Goal: Task Accomplishment & Management: Complete application form

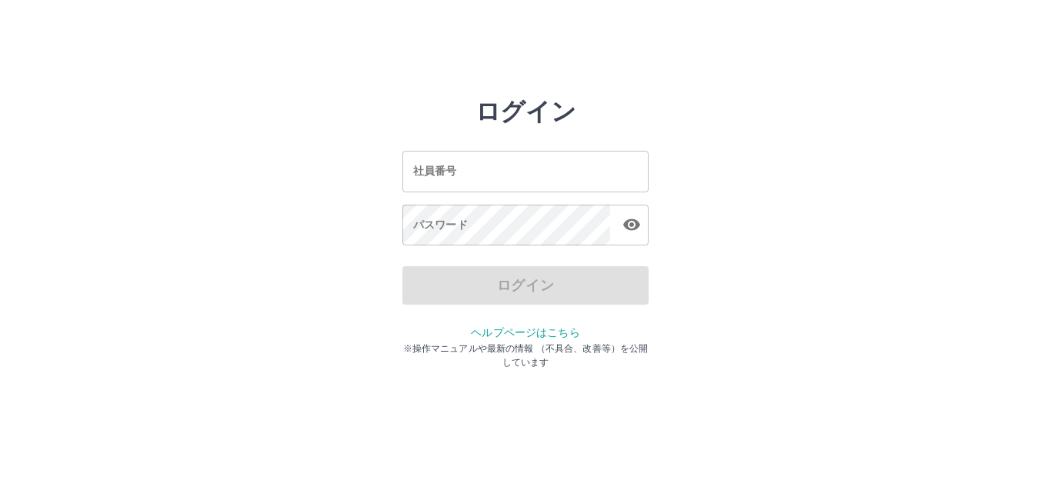
click at [490, 153] on input "社員番号" at bounding box center [526, 171] width 246 height 41
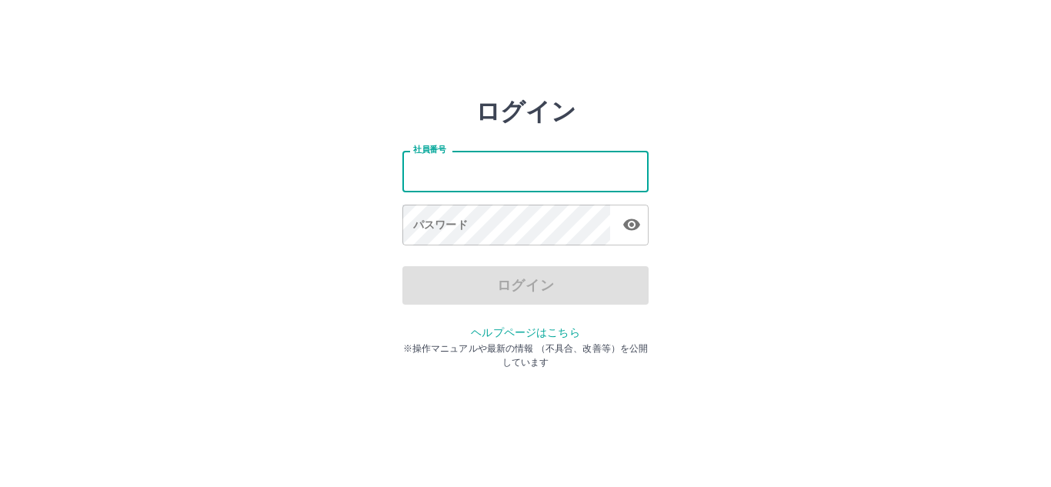
type input "*******"
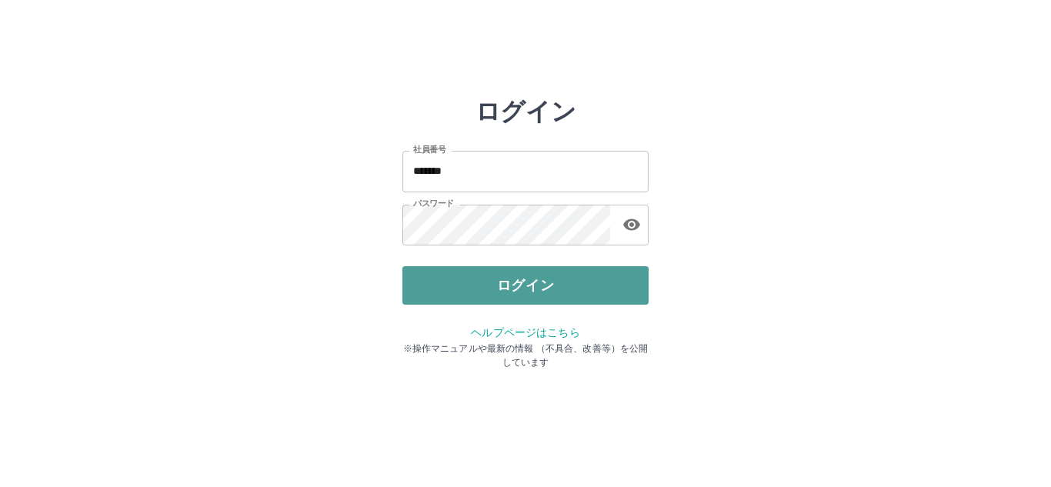
click at [531, 278] on button "ログイン" at bounding box center [526, 285] width 246 height 38
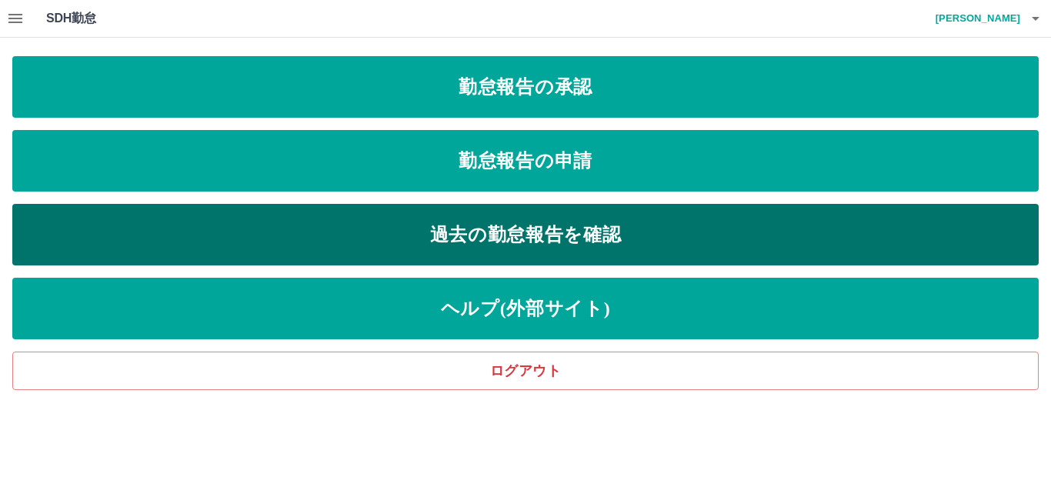
click at [570, 219] on link "過去の勤怠報告を確認" at bounding box center [525, 235] width 1027 height 62
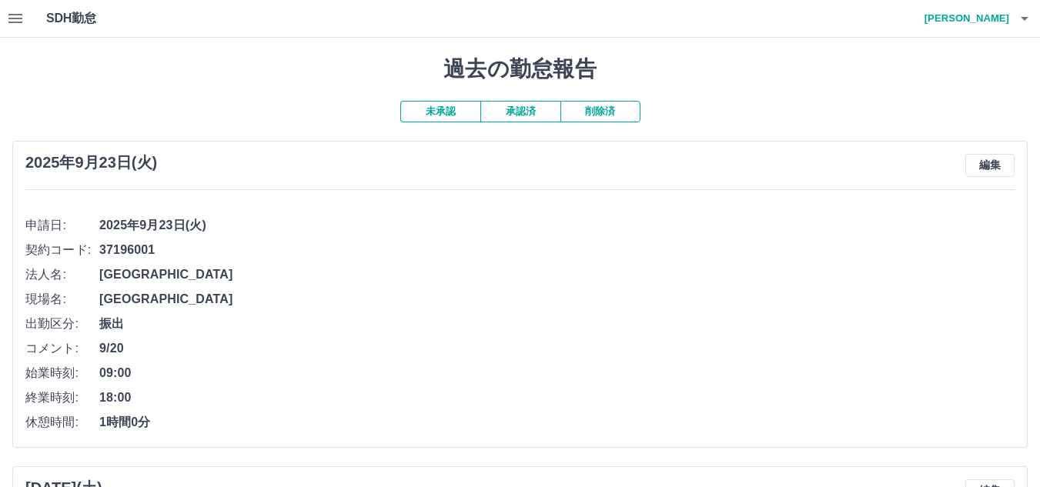
click at [18, 19] on icon "button" at bounding box center [15, 18] width 14 height 9
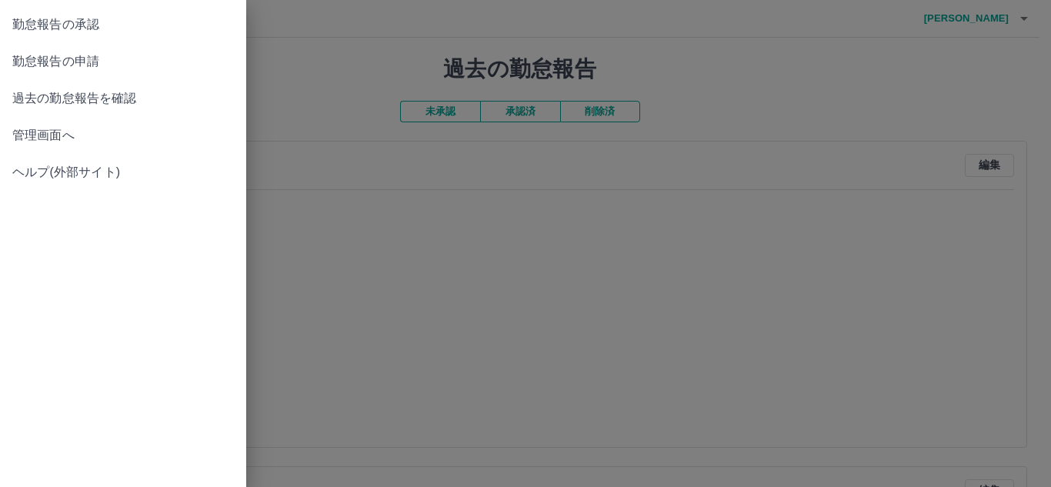
click at [50, 55] on span "勤怠報告の申請" at bounding box center [123, 61] width 222 height 18
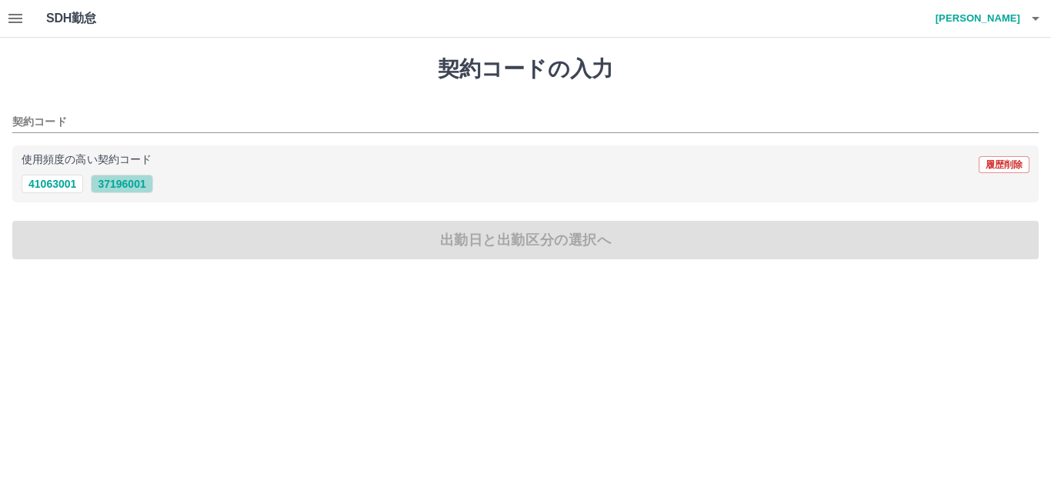
click at [122, 180] on button "37196001" at bounding box center [122, 184] width 62 height 18
type input "********"
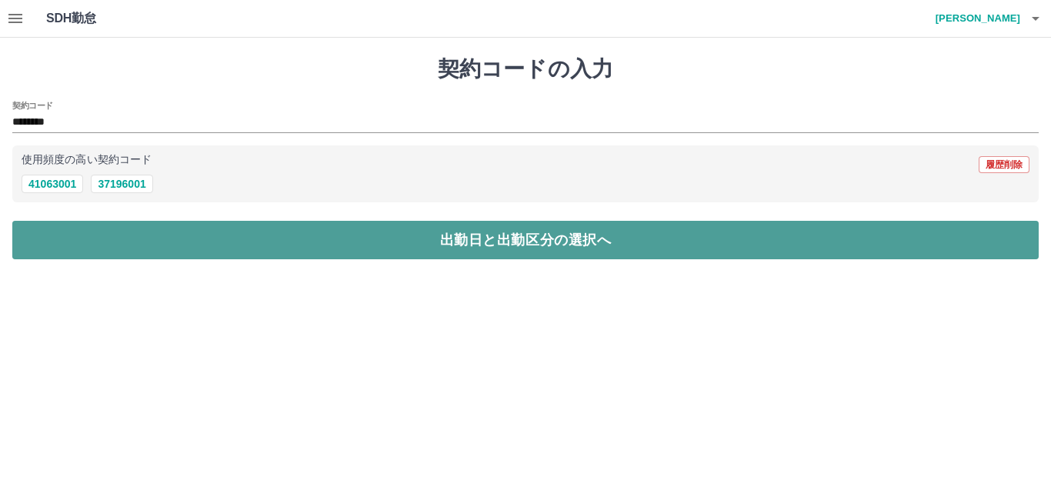
click at [126, 232] on button "出勤日と出勤区分の選択へ" at bounding box center [525, 240] width 1027 height 38
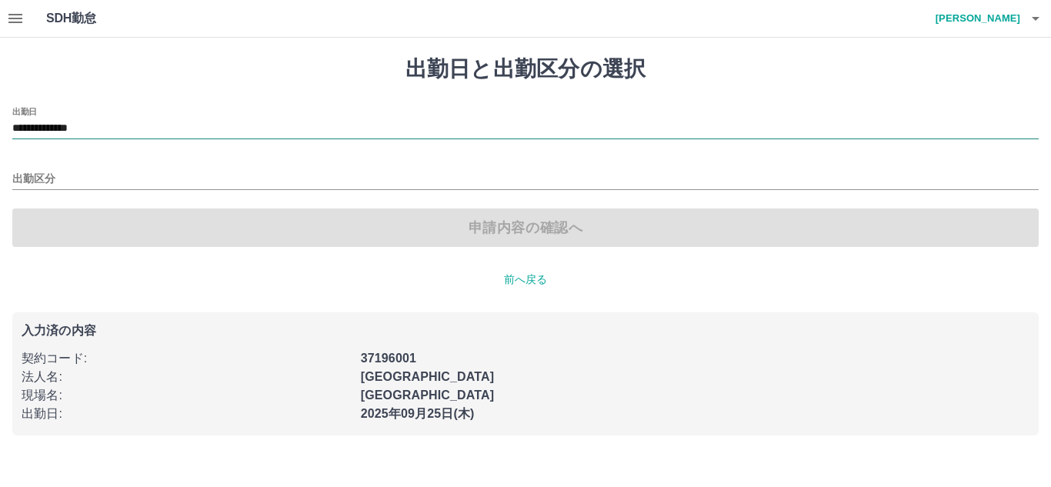
click at [127, 136] on input "**********" at bounding box center [525, 128] width 1027 height 19
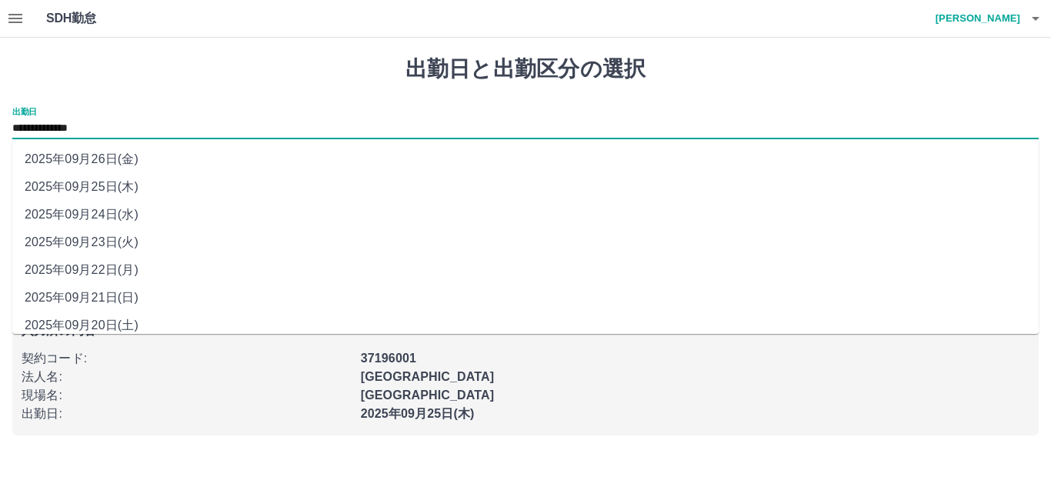
click at [122, 218] on li "2025年09月24日(水)" at bounding box center [525, 215] width 1027 height 28
type input "**********"
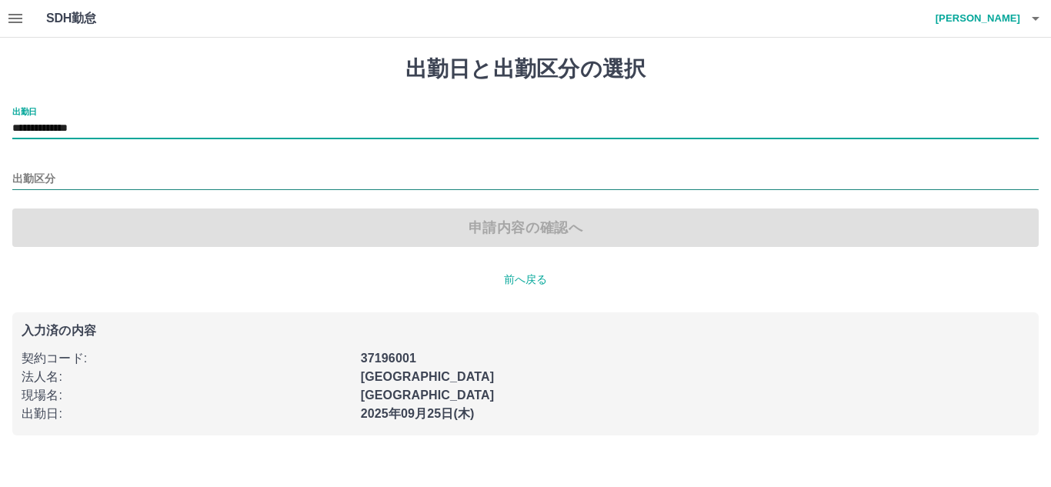
click at [107, 173] on input "出勤区分" at bounding box center [525, 179] width 1027 height 19
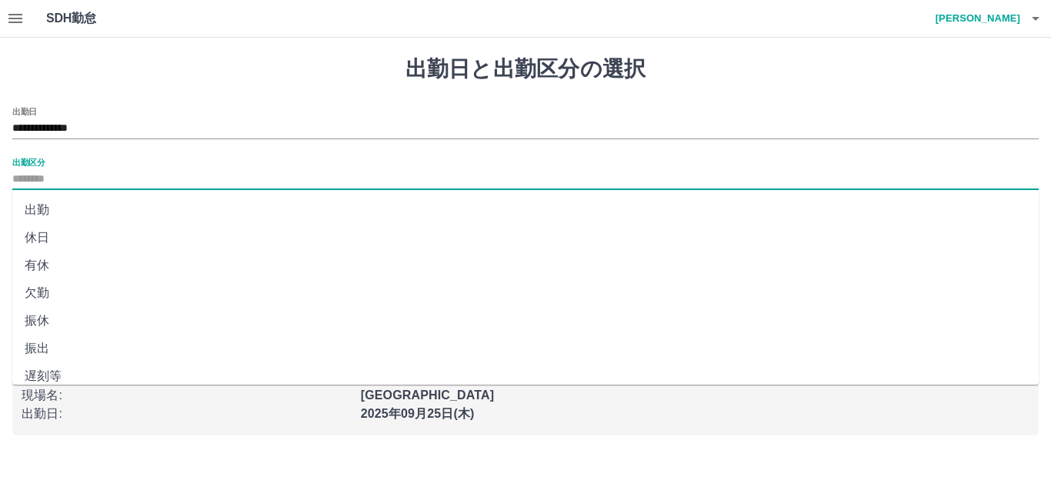
click at [63, 216] on li "出勤" at bounding box center [525, 210] width 1027 height 28
type input "**"
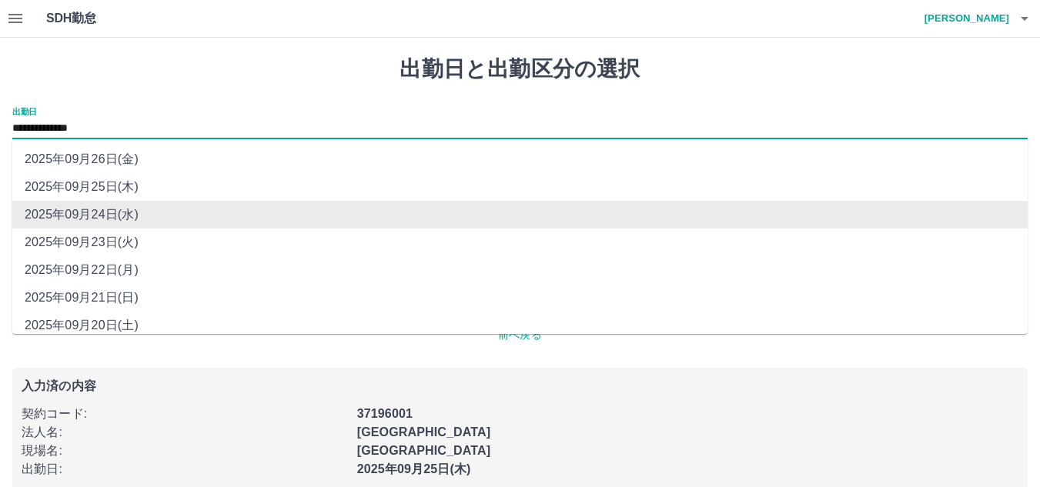
click at [112, 124] on input "**********" at bounding box center [519, 128] width 1015 height 19
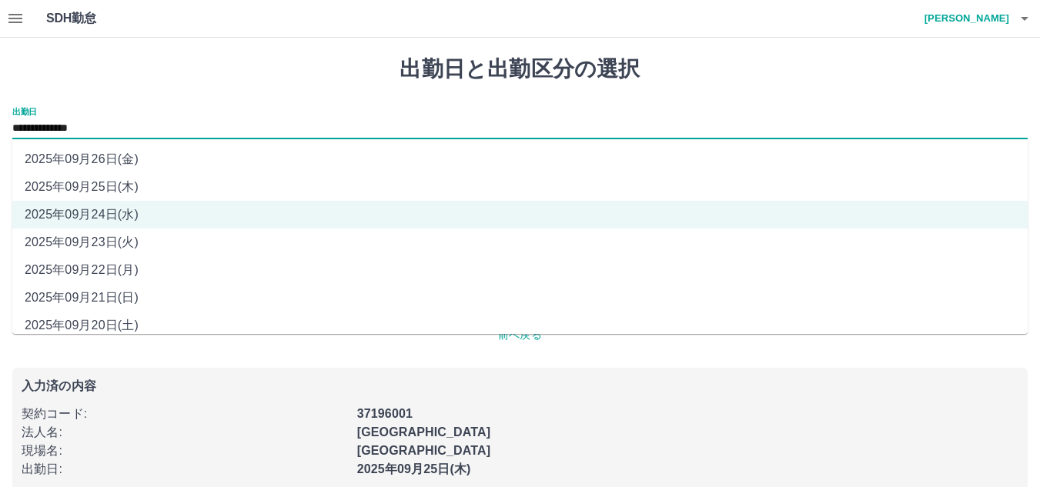
click at [120, 192] on li "2025年09月25日(木)" at bounding box center [519, 187] width 1015 height 28
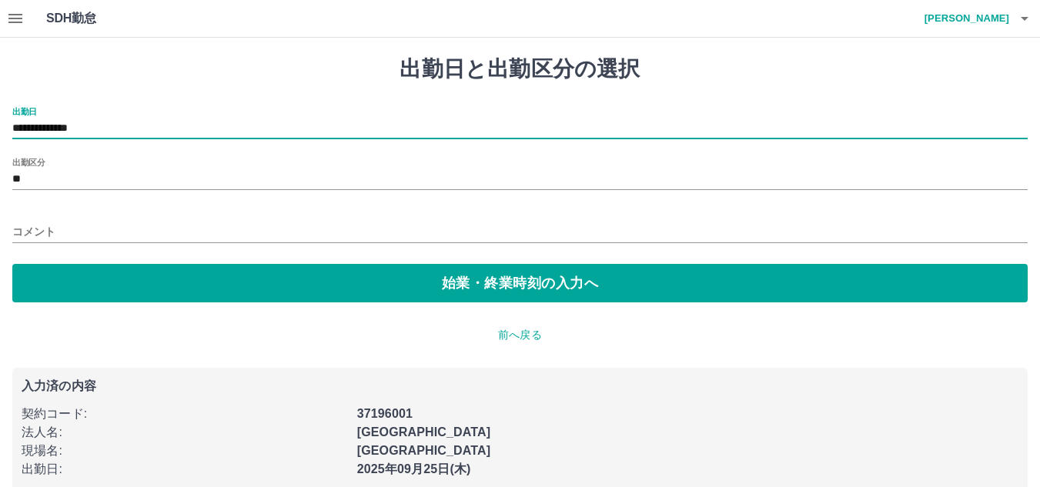
click at [120, 192] on div "**********" at bounding box center [519, 205] width 1015 height 196
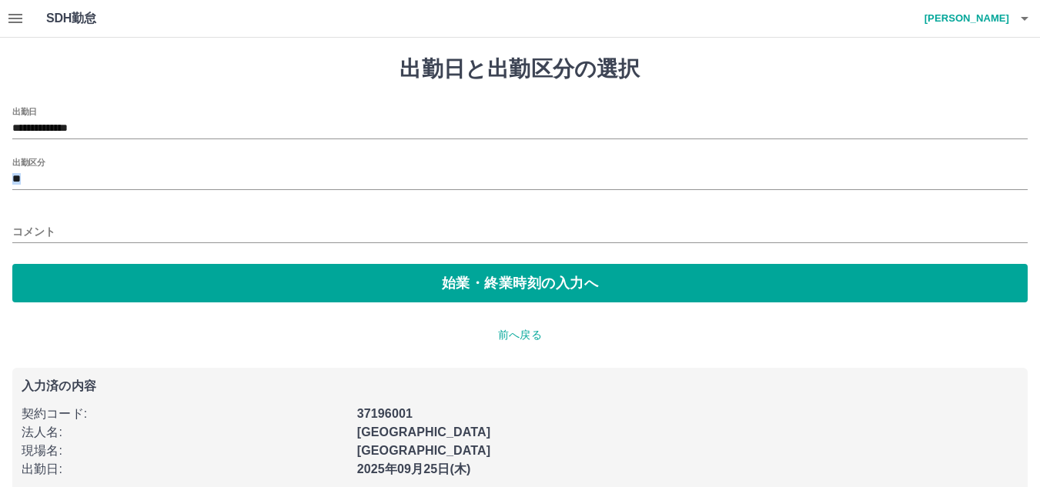
click at [120, 192] on div "**********" at bounding box center [519, 205] width 1015 height 196
click at [124, 129] on input "**********" at bounding box center [519, 128] width 1015 height 19
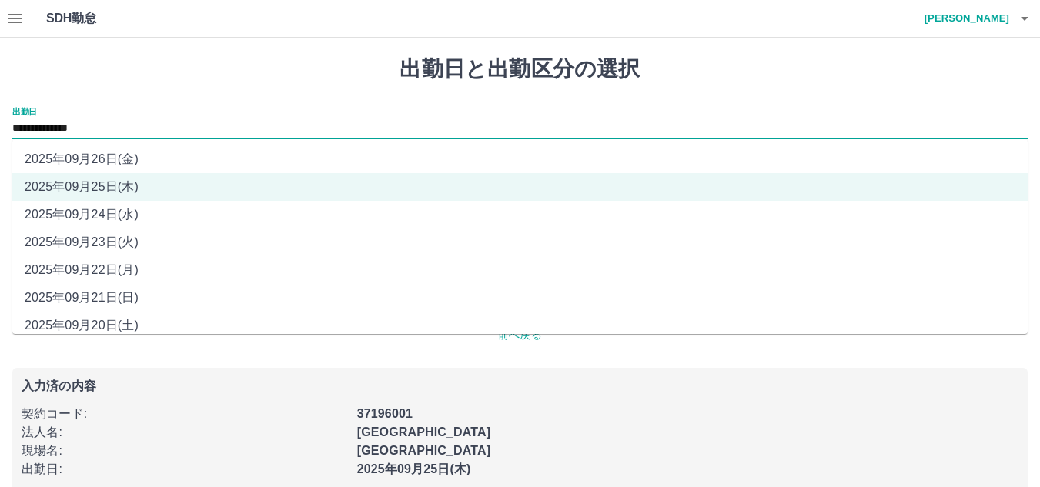
click at [129, 216] on li "2025年09月24日(水)" at bounding box center [519, 215] width 1015 height 28
type input "**********"
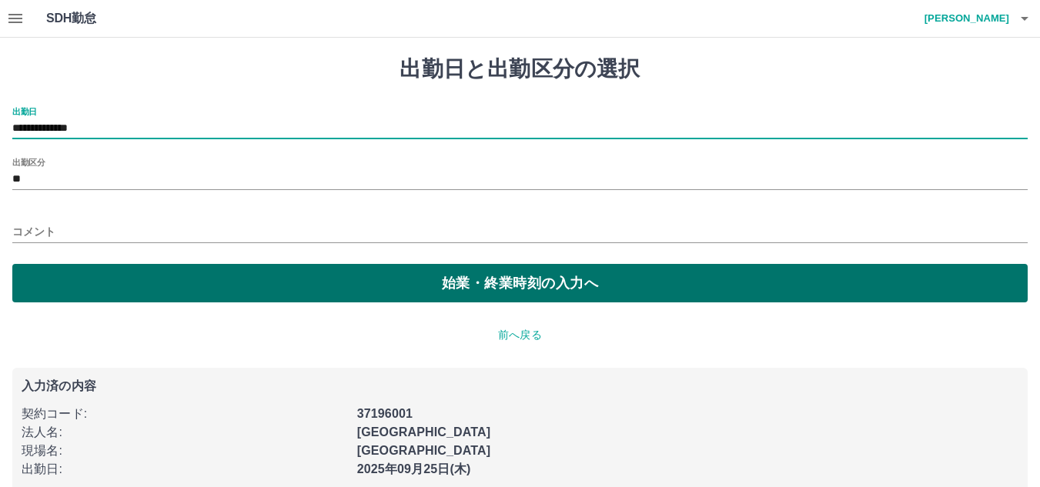
click at [101, 274] on button "始業・終業時刻の入力へ" at bounding box center [519, 283] width 1015 height 38
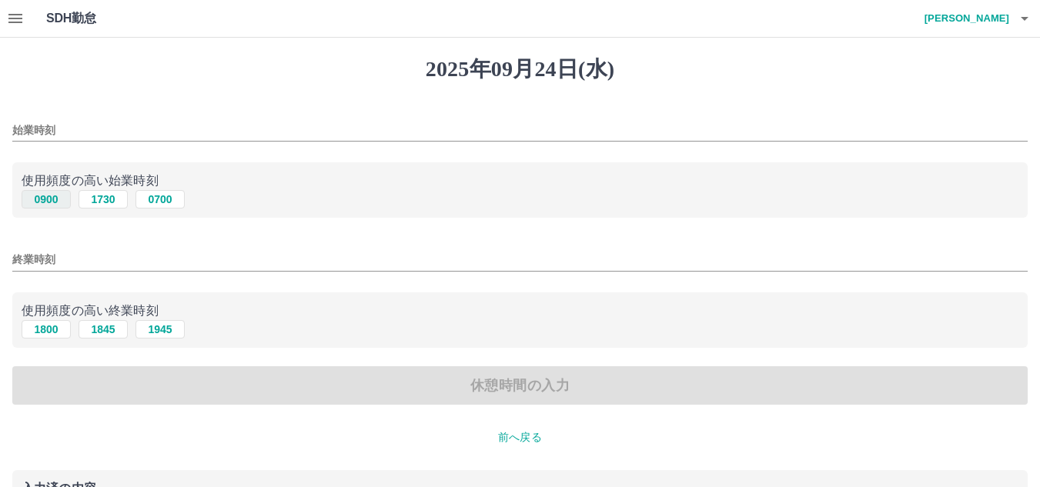
click at [60, 205] on button "0900" at bounding box center [46, 199] width 49 height 18
type input "****"
click at [58, 329] on button "1800" at bounding box center [46, 329] width 49 height 18
type input "****"
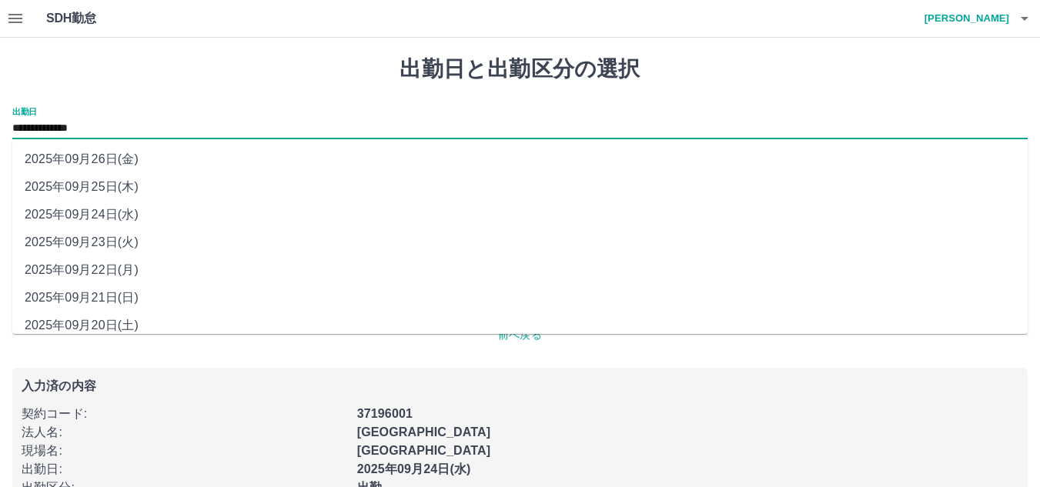
click at [82, 127] on input "**********" at bounding box center [519, 128] width 1015 height 19
click at [101, 192] on li "2025年09月25日(木)" at bounding box center [519, 187] width 1015 height 28
type input "**********"
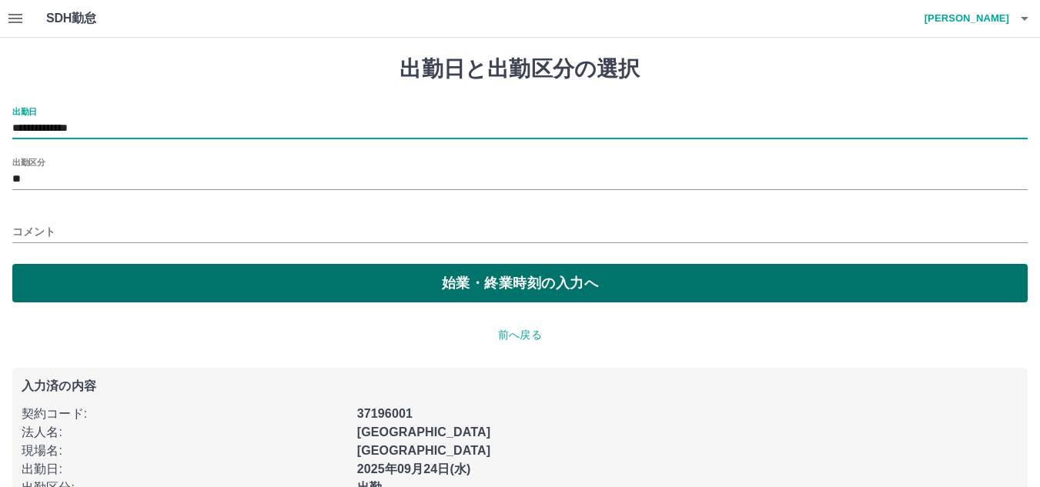
click at [100, 282] on button "始業・終業時刻の入力へ" at bounding box center [519, 283] width 1015 height 38
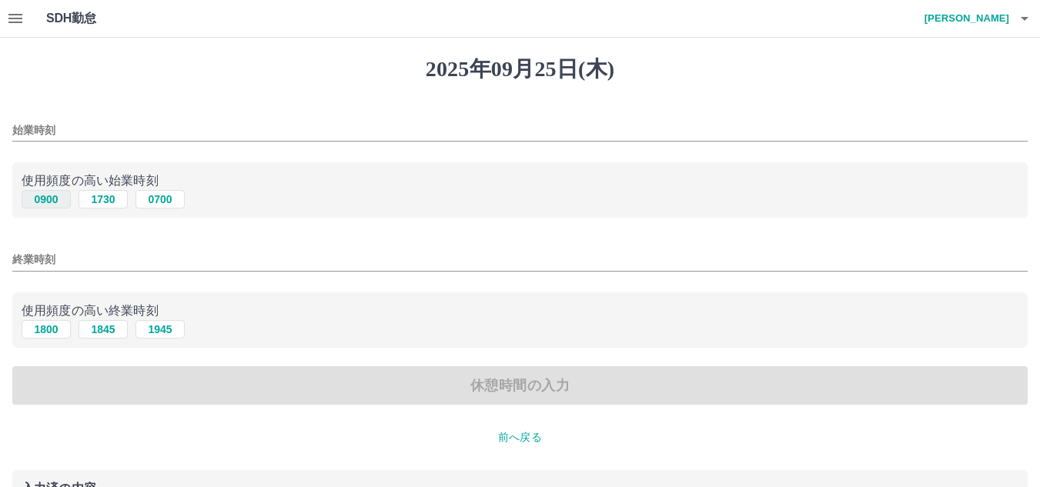
click at [58, 205] on button "0900" at bounding box center [46, 199] width 49 height 18
type input "****"
click at [56, 329] on button "1800" at bounding box center [46, 329] width 49 height 18
type input "****"
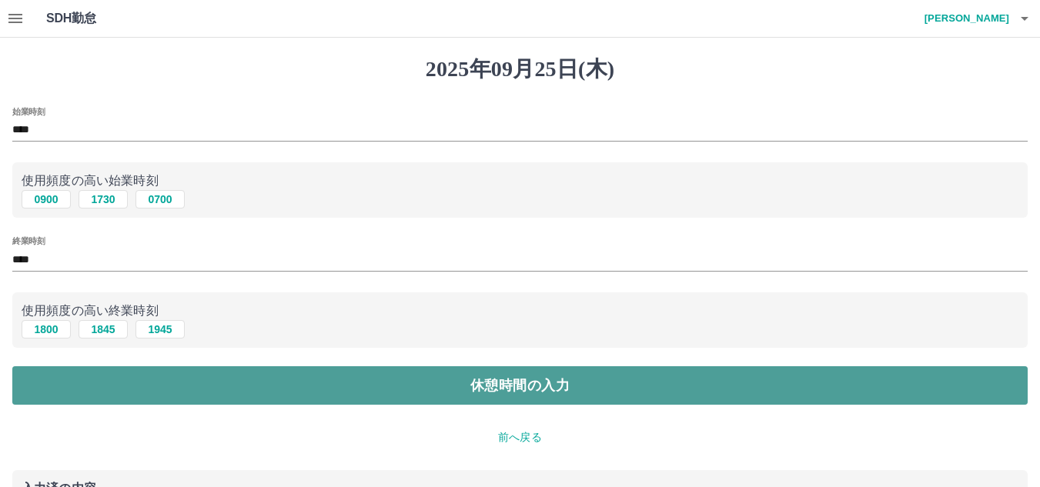
click at [61, 379] on button "休憩時間の入力" at bounding box center [519, 385] width 1015 height 38
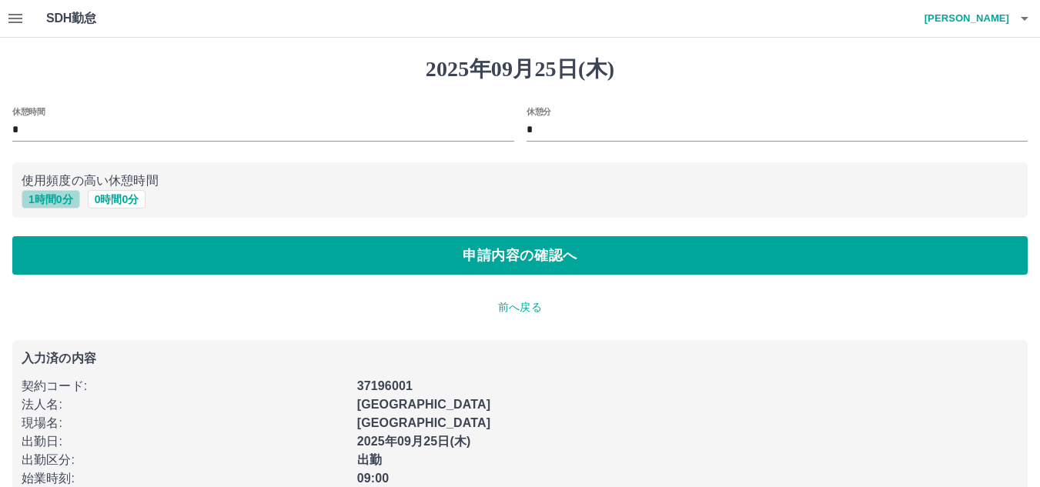
click at [45, 199] on button "1 時間 0 分" at bounding box center [51, 199] width 58 height 18
type input "*"
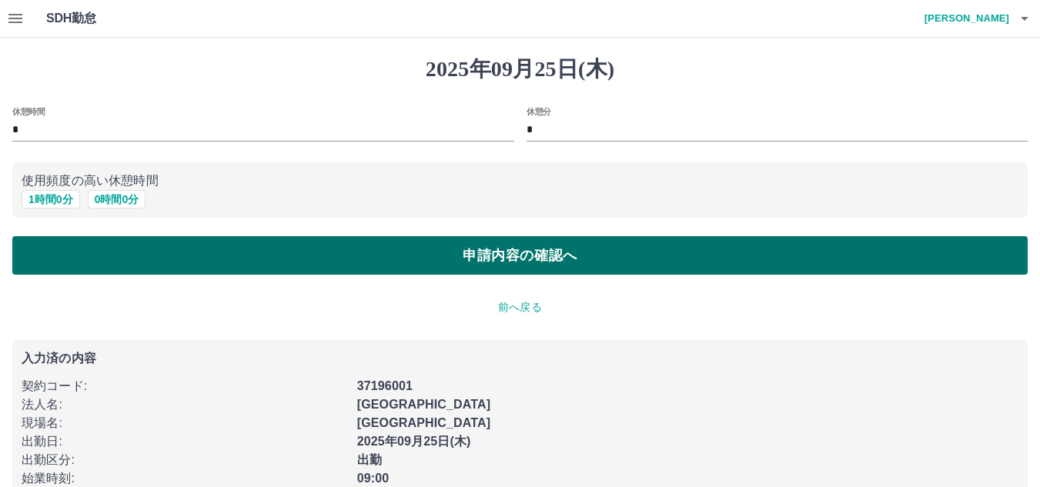
click at [53, 254] on button "申請内容の確認へ" at bounding box center [519, 255] width 1015 height 38
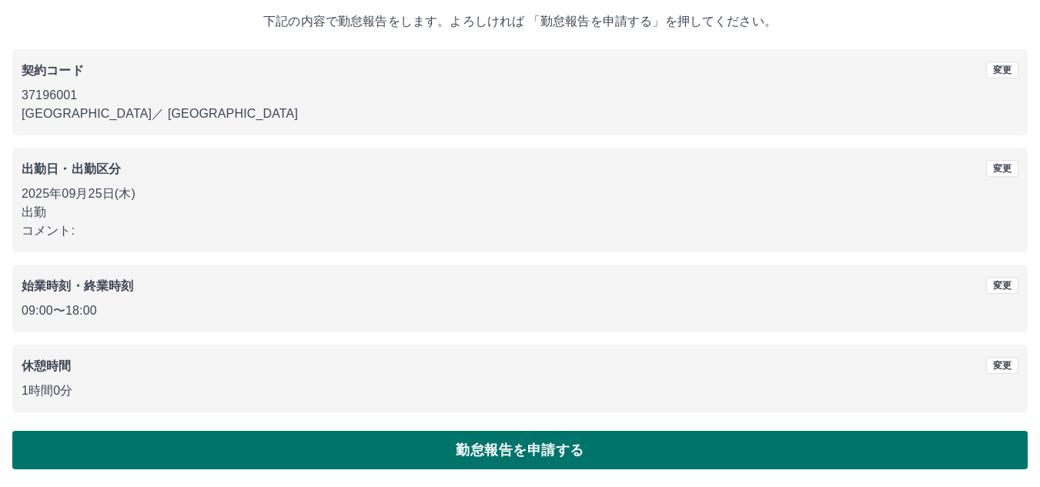
scroll to position [89, 0]
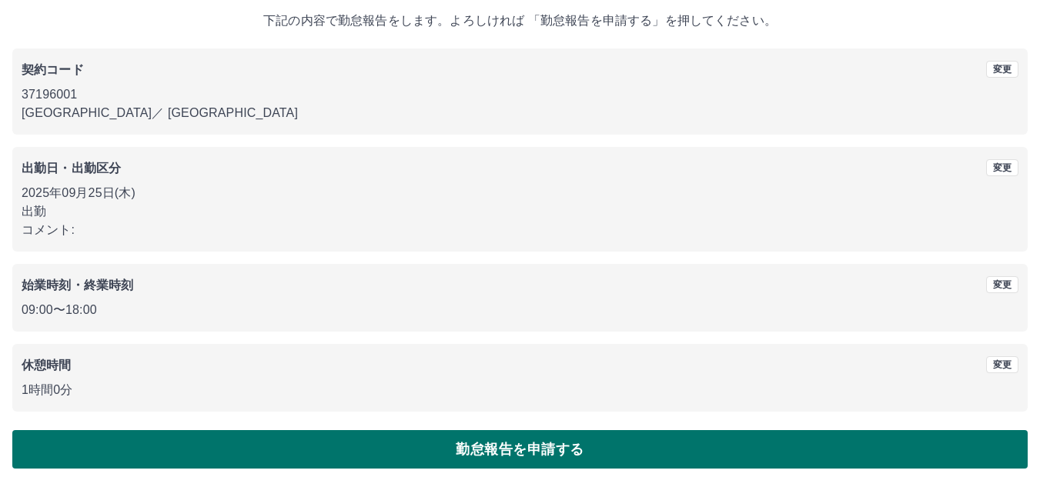
click at [65, 444] on button "勤怠報告を申請する" at bounding box center [519, 449] width 1015 height 38
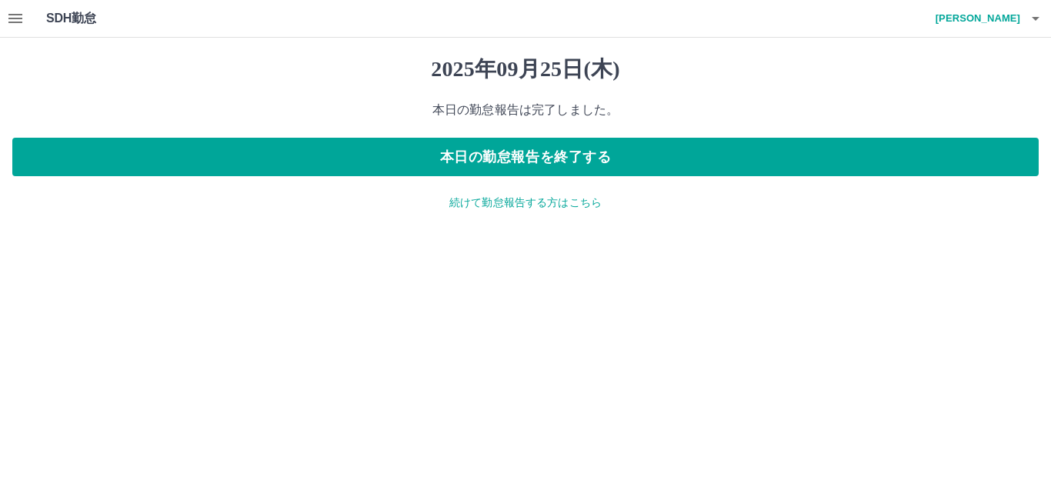
click at [22, 25] on icon "button" at bounding box center [15, 18] width 18 height 18
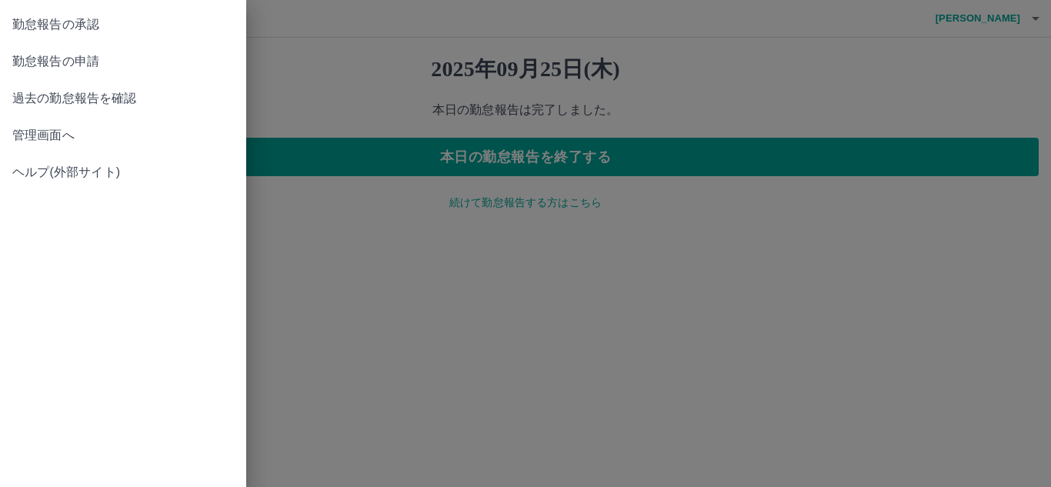
click at [67, 25] on span "勤怠報告の承認" at bounding box center [123, 24] width 222 height 18
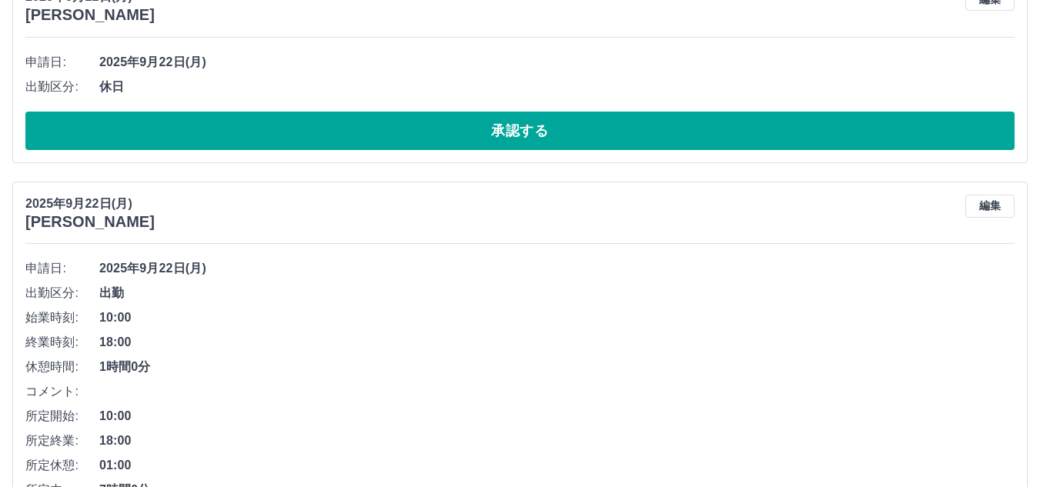
scroll to position [6689, 0]
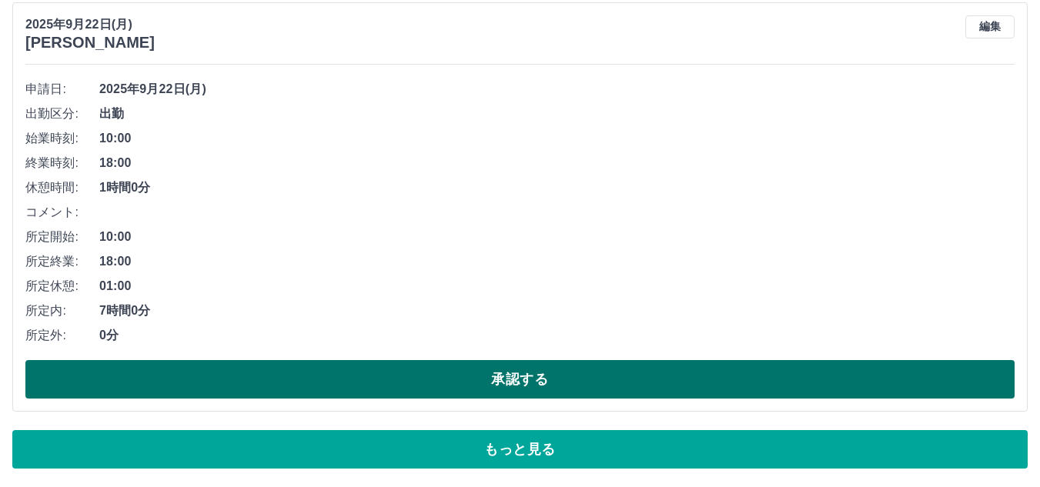
click at [725, 377] on button "承認する" at bounding box center [519, 379] width 989 height 38
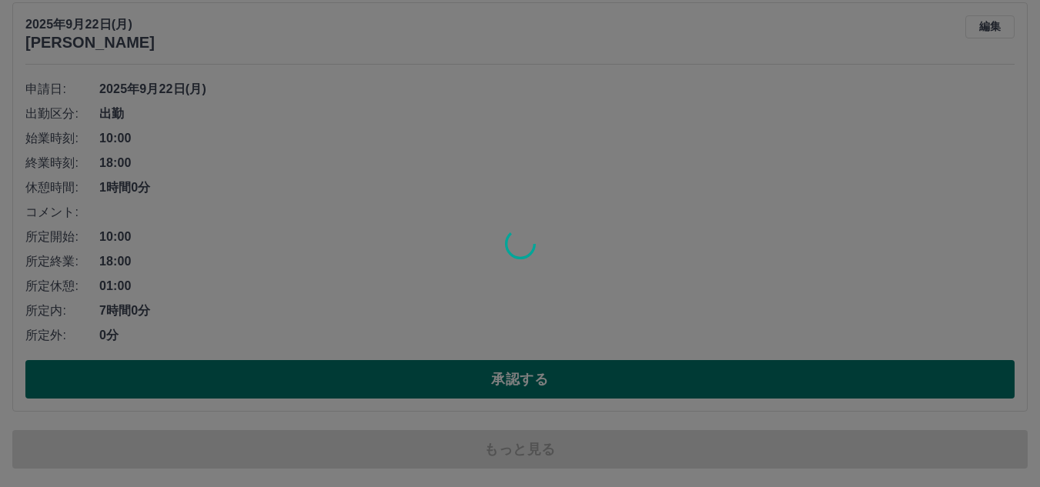
scroll to position [6467, 0]
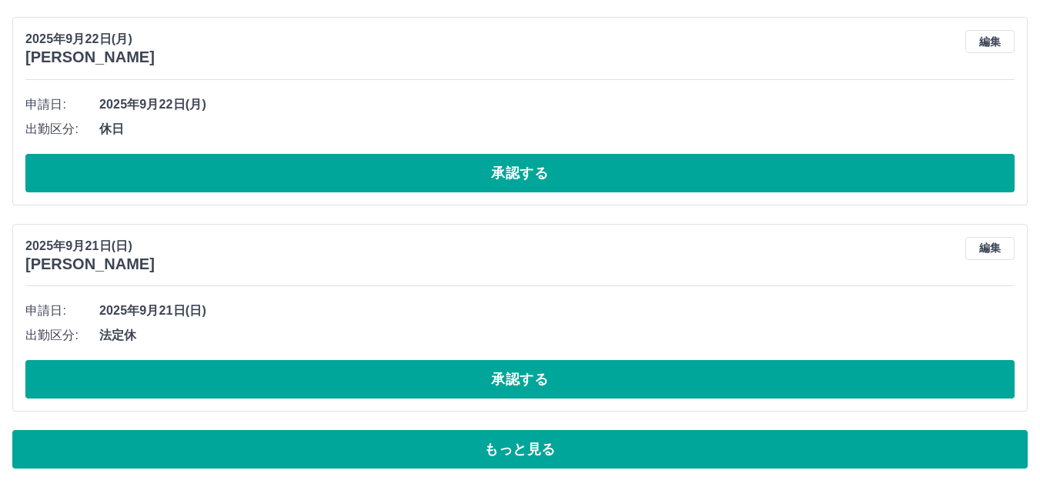
click at [725, 377] on button "承認する" at bounding box center [519, 379] width 989 height 38
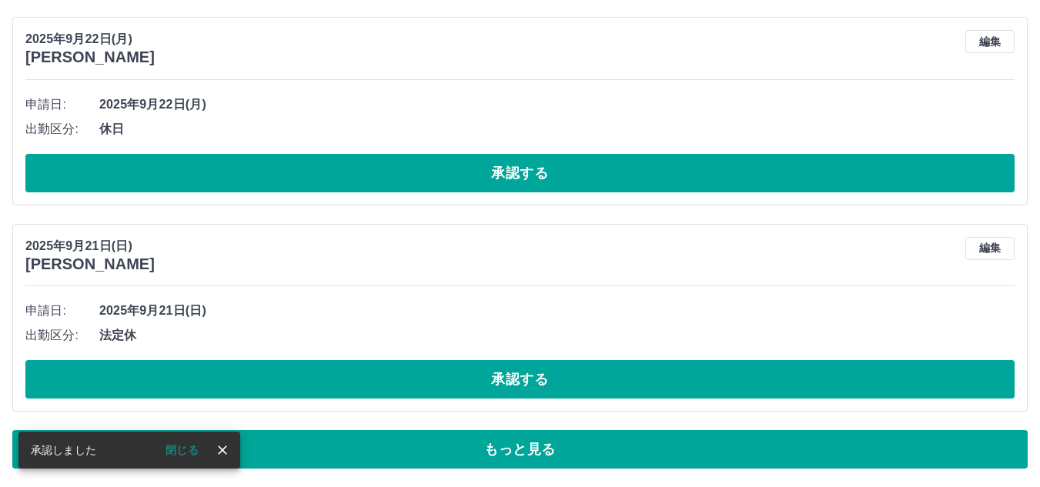
click at [725, 377] on button "承認する" at bounding box center [519, 379] width 989 height 38
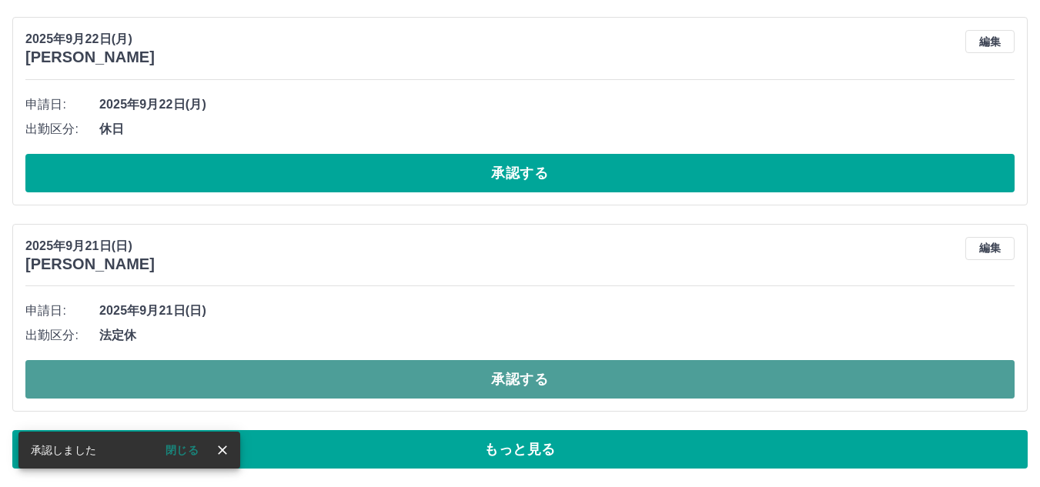
click at [724, 377] on button "承認する" at bounding box center [519, 379] width 989 height 38
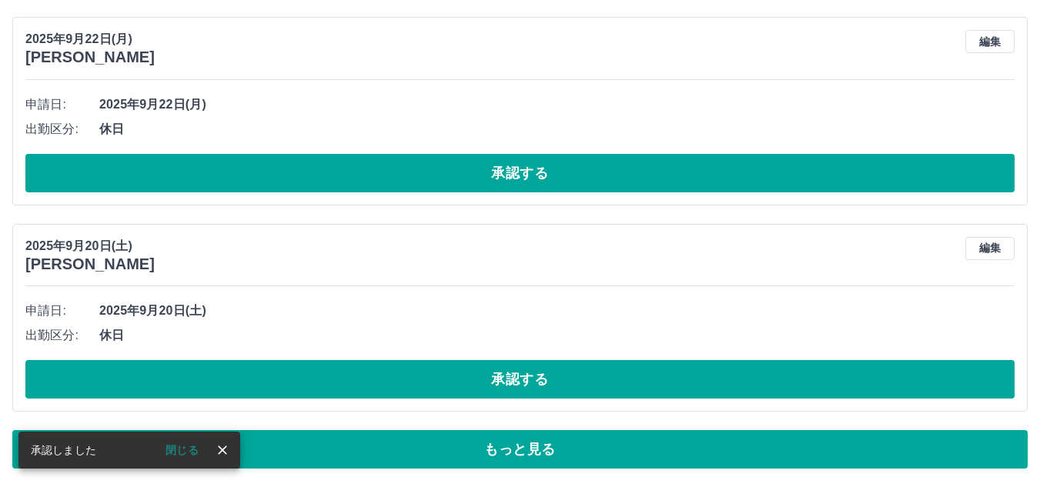
click at [724, 377] on button "承認する" at bounding box center [519, 379] width 989 height 38
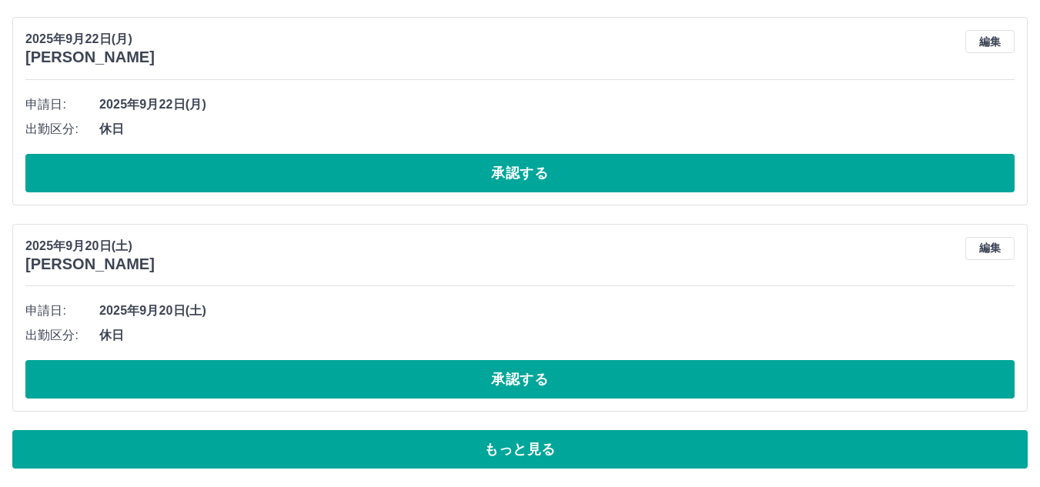
click at [724, 376] on button "承認する" at bounding box center [519, 379] width 989 height 38
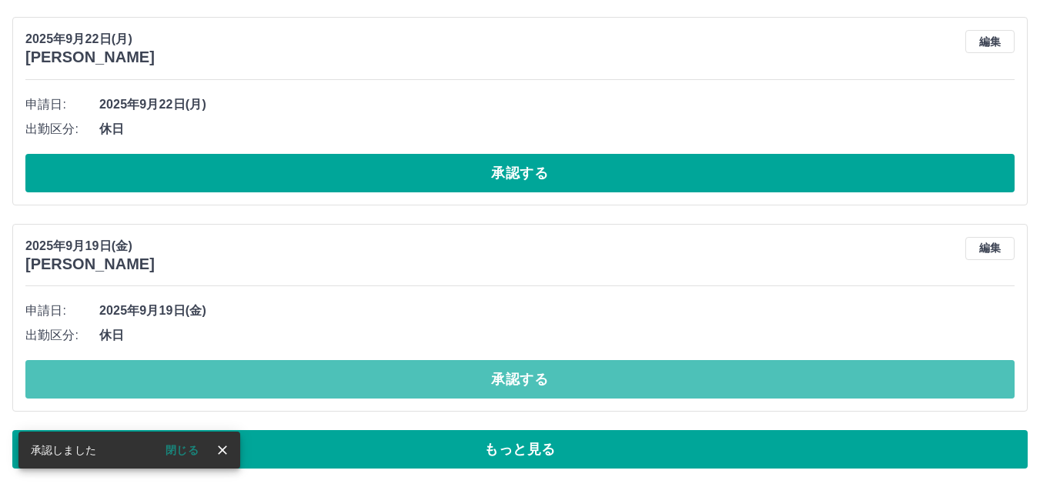
click at [724, 376] on button "承認する" at bounding box center [519, 379] width 989 height 38
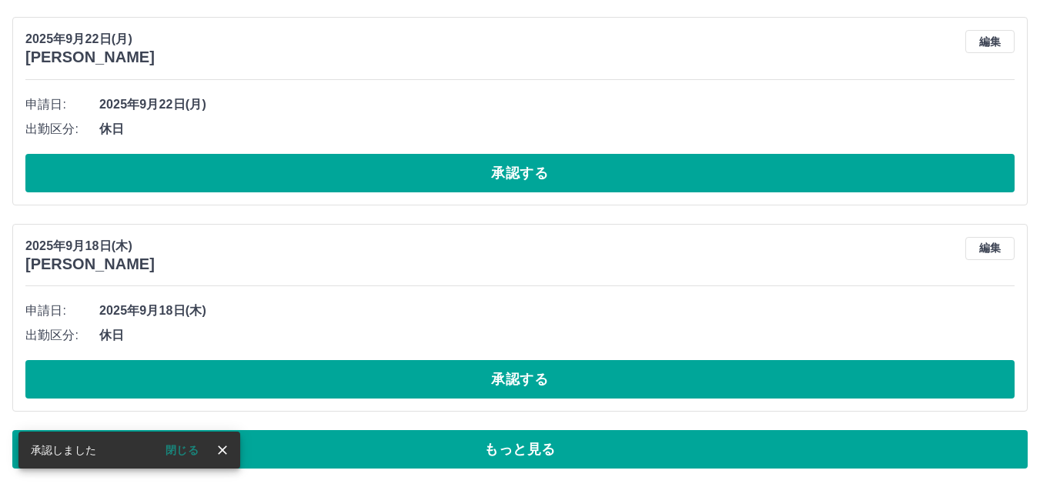
click at [724, 376] on button "承認する" at bounding box center [519, 379] width 989 height 38
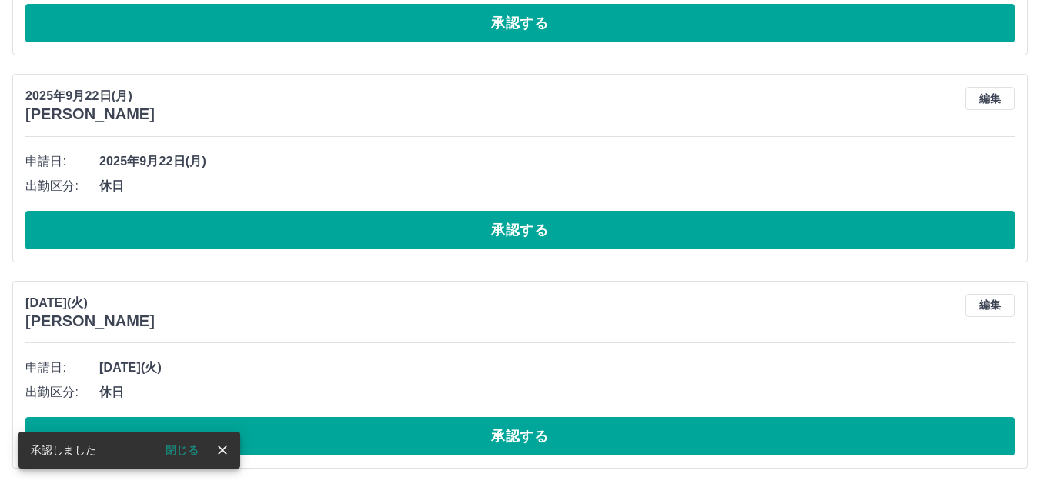
scroll to position [6410, 0]
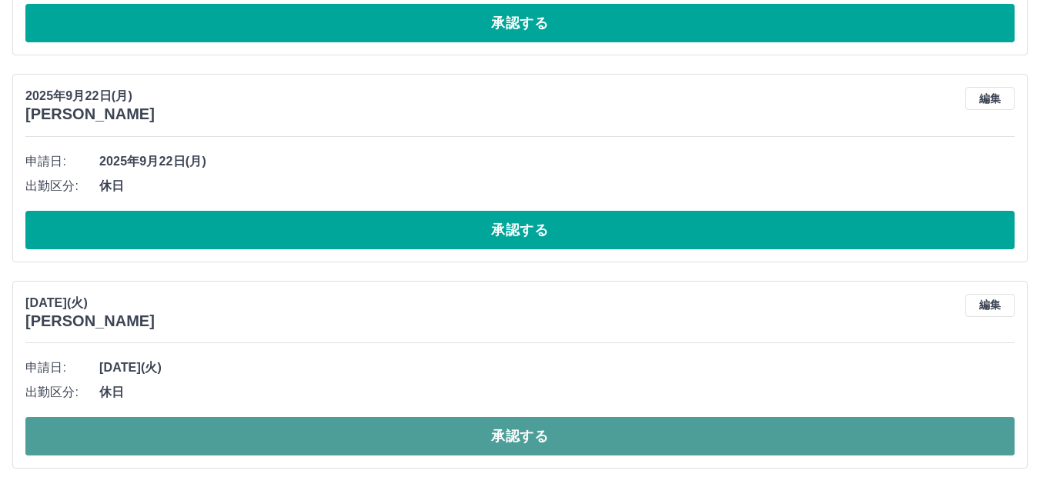
click at [710, 429] on button "承認する" at bounding box center [519, 436] width 989 height 38
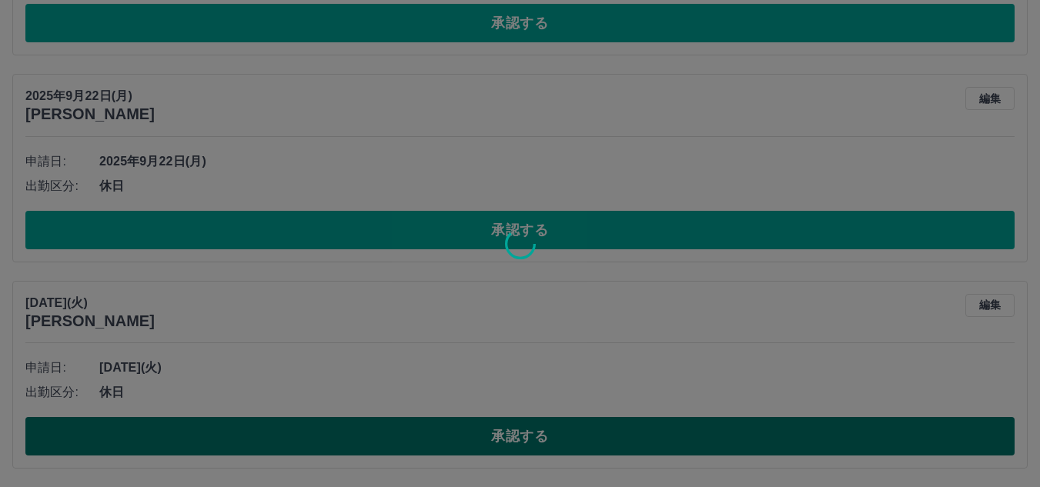
scroll to position [6204, 0]
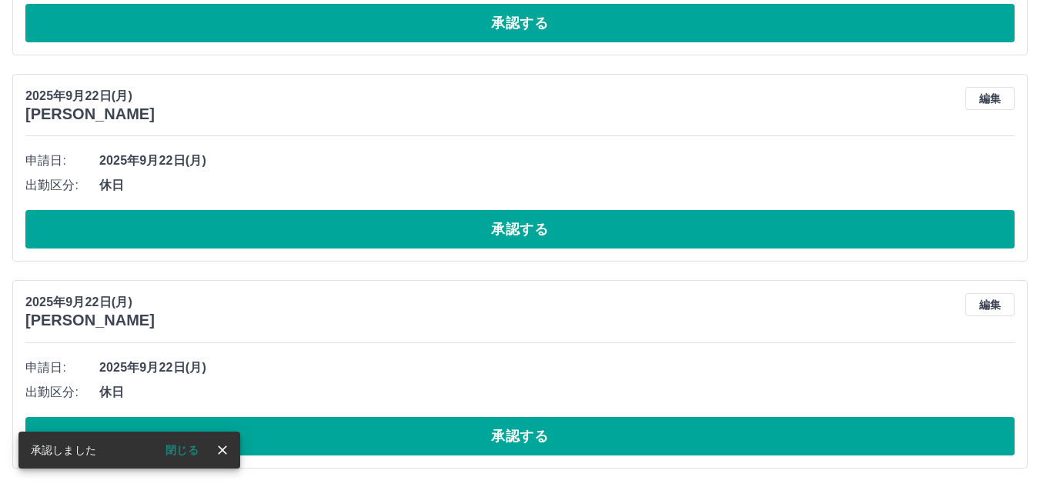
click at [710, 429] on button "承認する" at bounding box center [519, 436] width 989 height 38
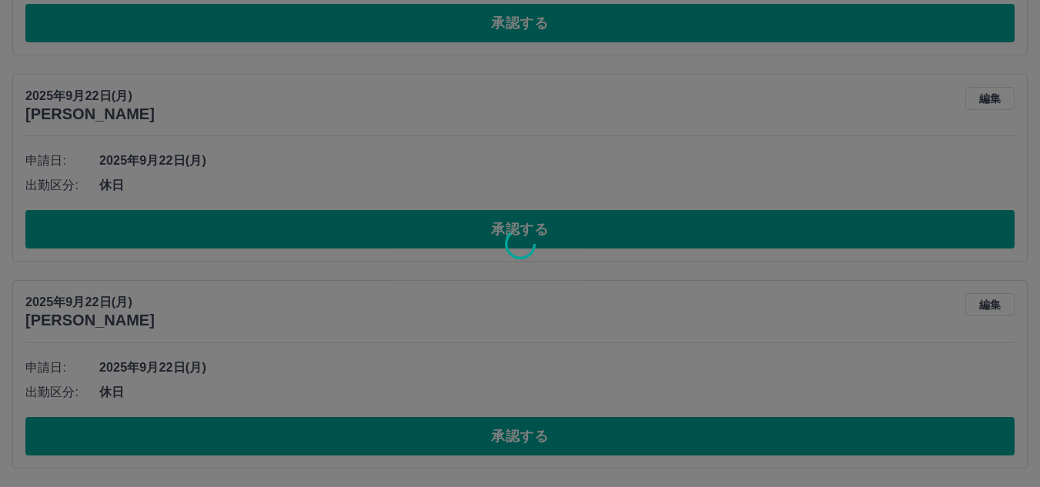
scroll to position [5997, 0]
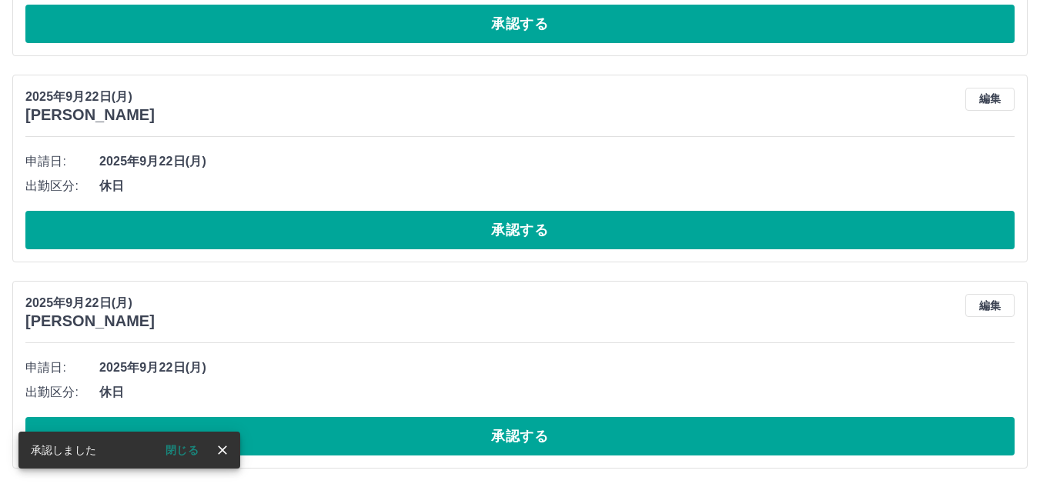
click at [710, 429] on button "承認する" at bounding box center [519, 436] width 989 height 38
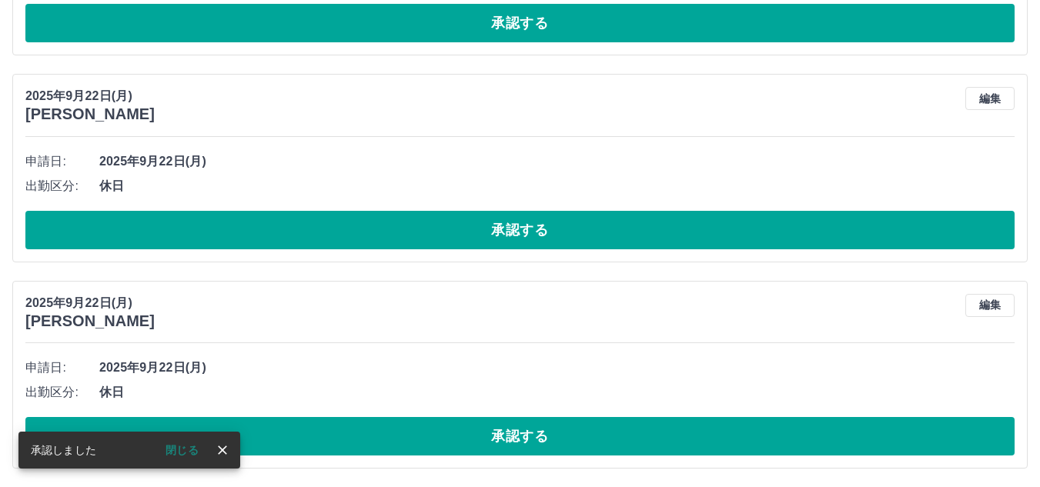
scroll to position [5791, 0]
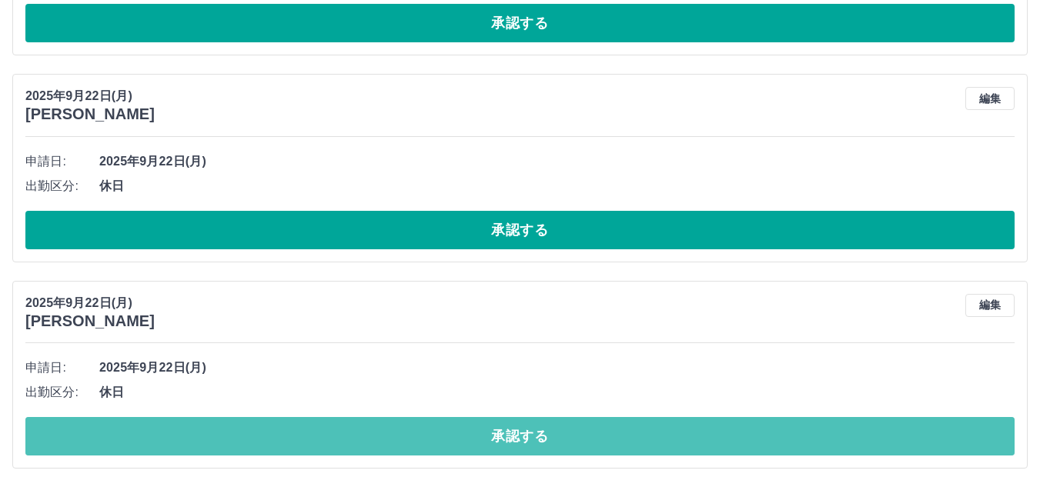
click at [710, 429] on button "承認する" at bounding box center [519, 436] width 989 height 38
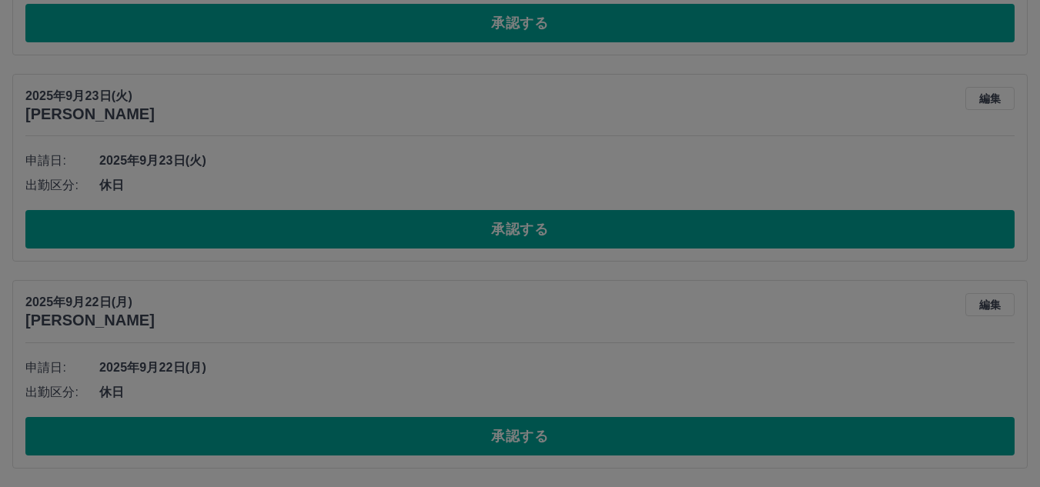
scroll to position [5584, 0]
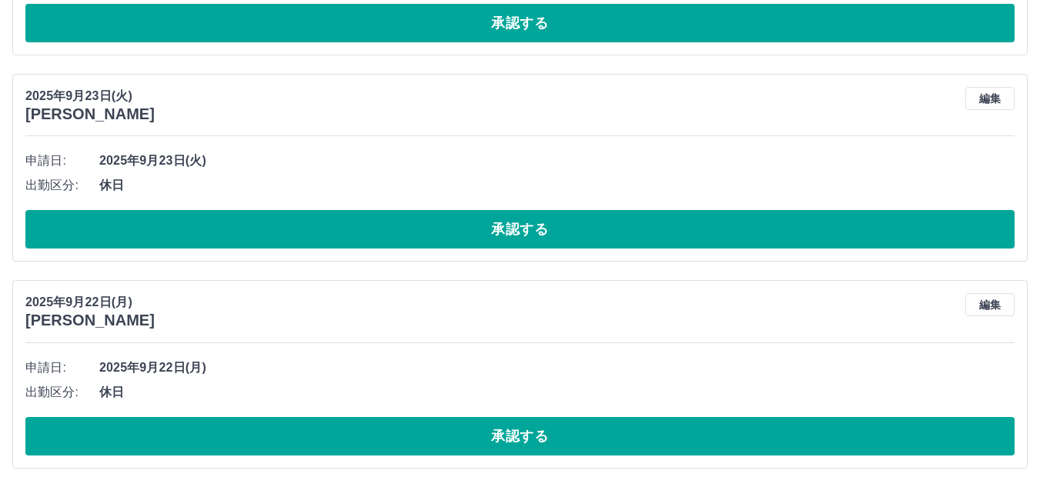
click at [710, 429] on button "承認する" at bounding box center [519, 436] width 989 height 38
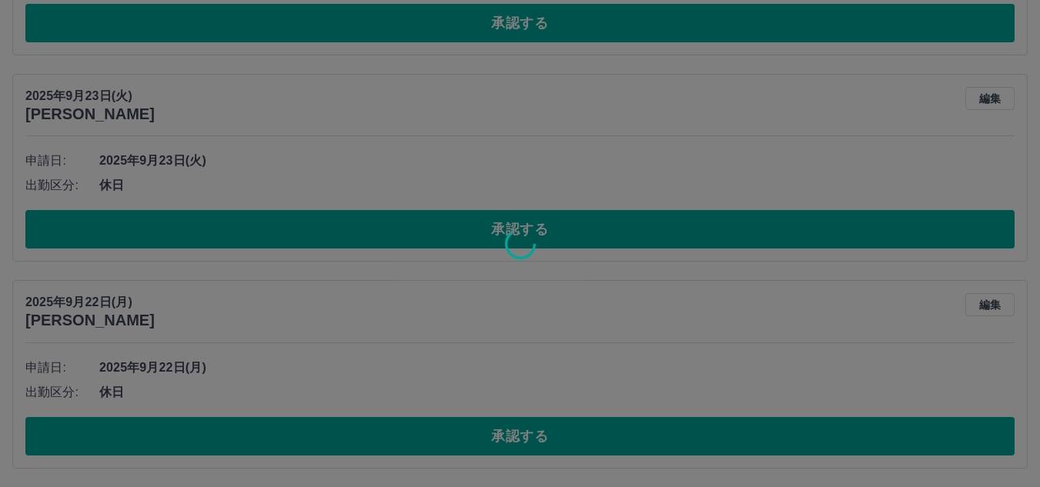
scroll to position [5377, 0]
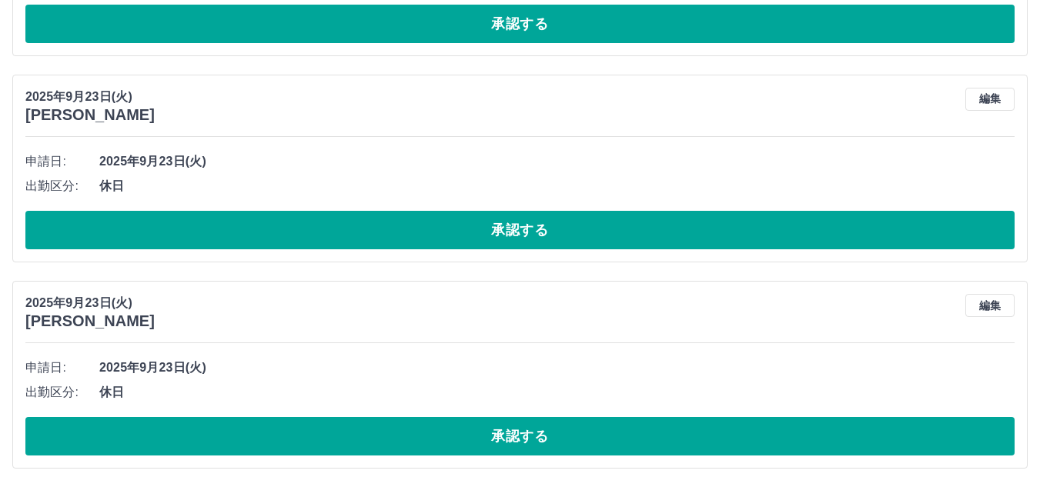
click at [710, 429] on button "承認する" at bounding box center [519, 436] width 989 height 38
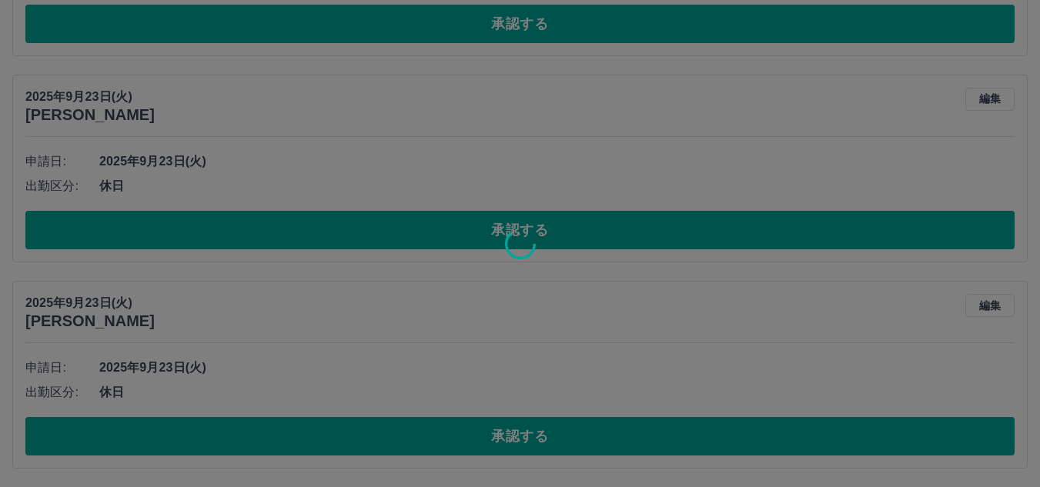
scroll to position [5171, 0]
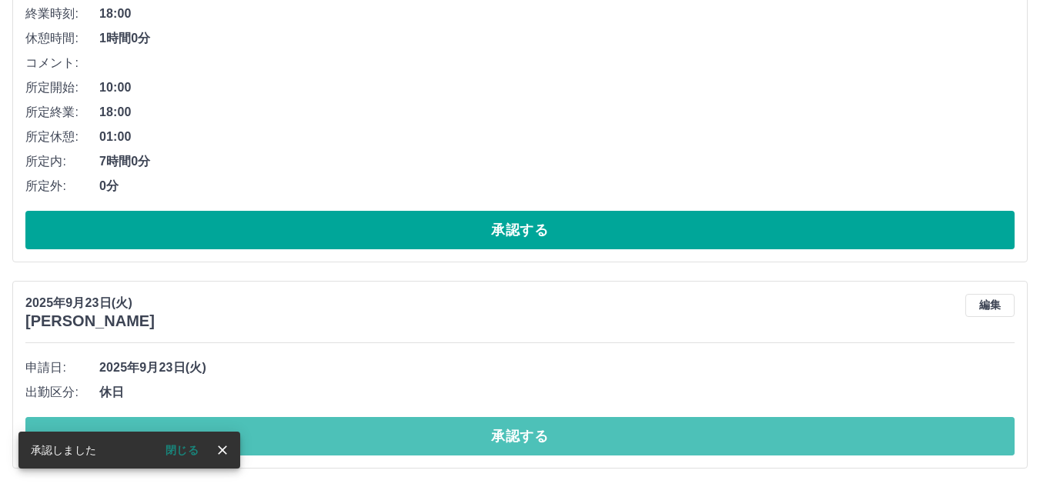
click at [710, 429] on button "承認する" at bounding box center [519, 436] width 989 height 38
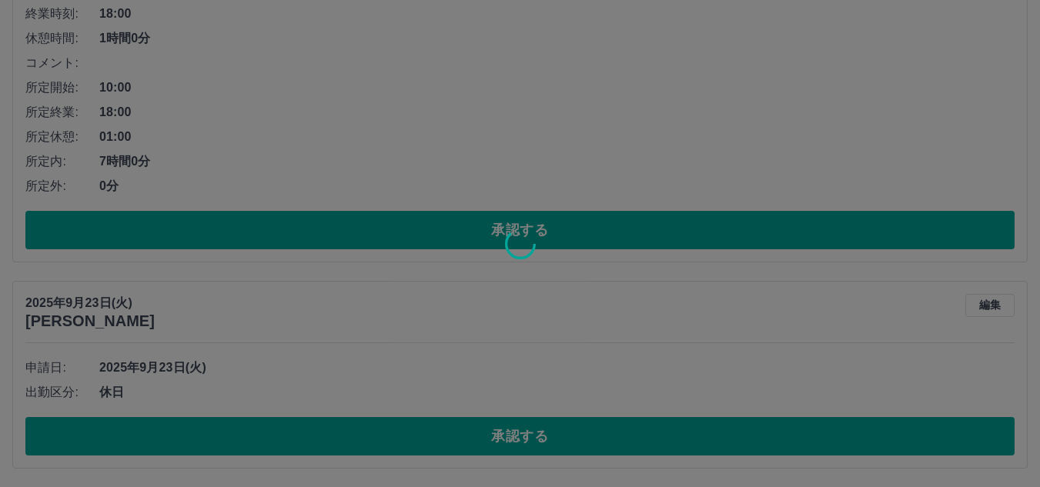
scroll to position [4965, 0]
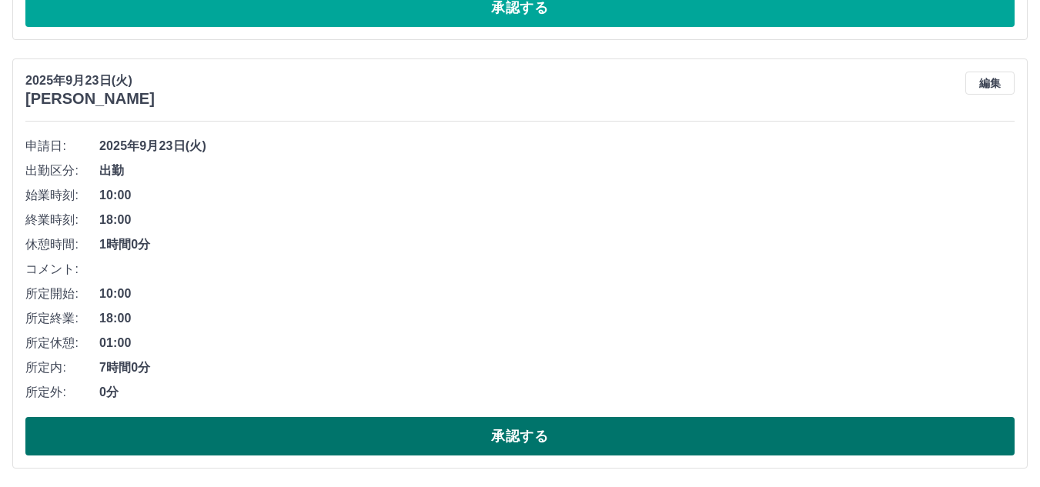
click at [710, 430] on button "承認する" at bounding box center [519, 436] width 989 height 38
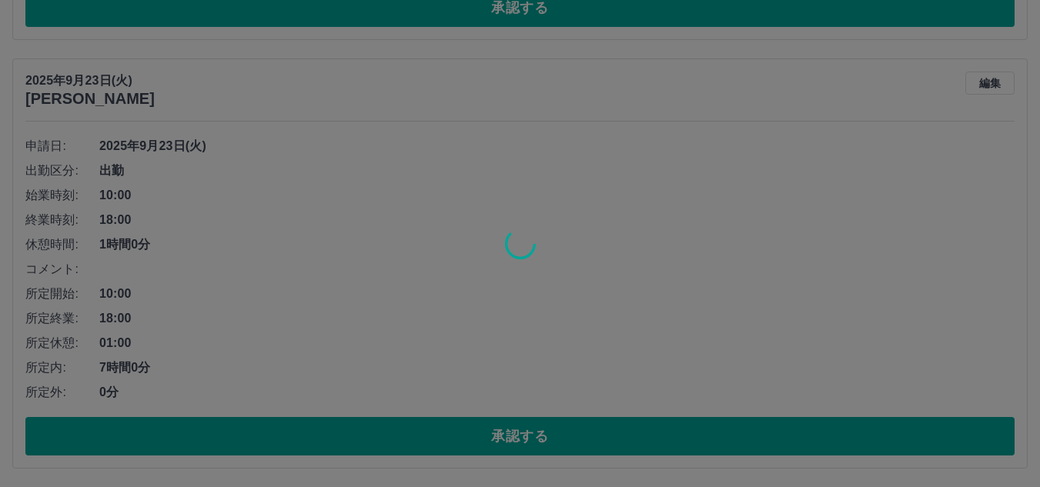
scroll to position [4536, 0]
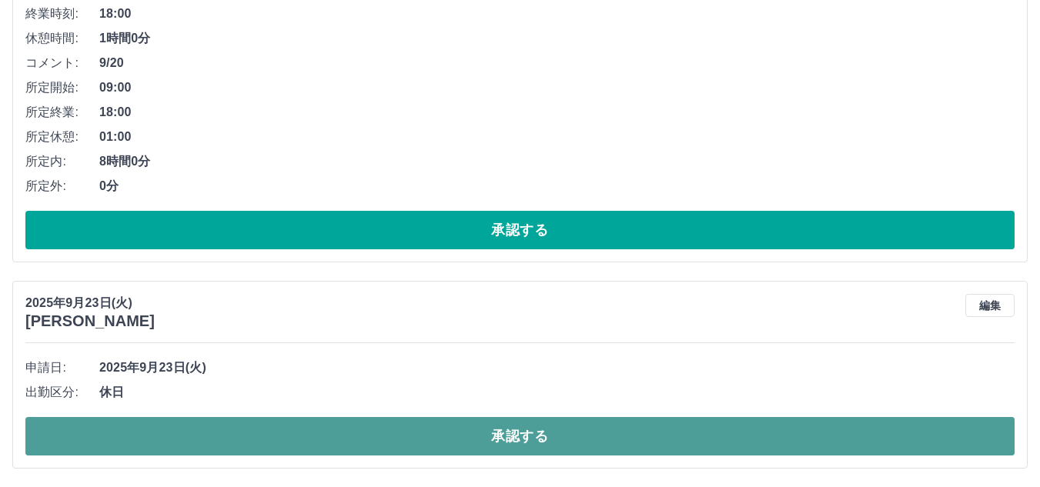
click at [727, 444] on button "承認する" at bounding box center [519, 436] width 989 height 38
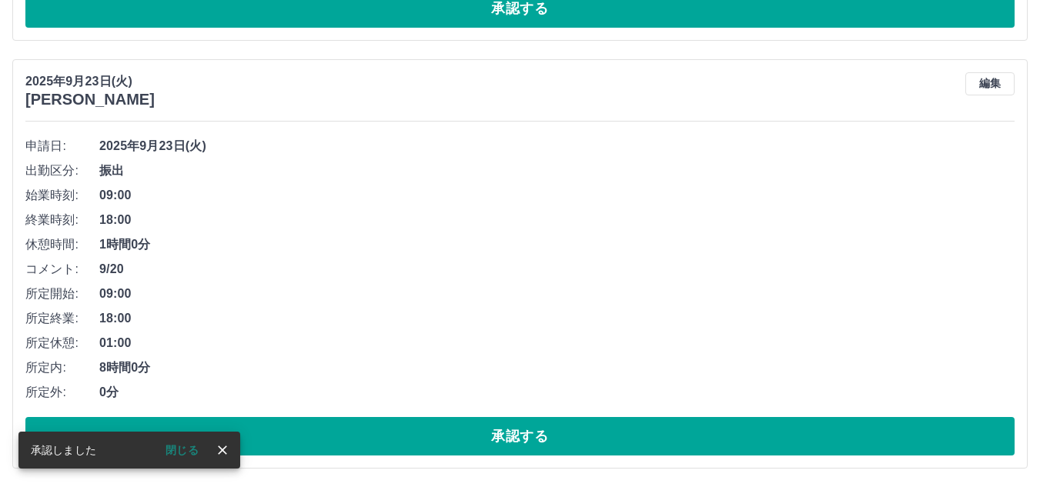
scroll to position [4330, 0]
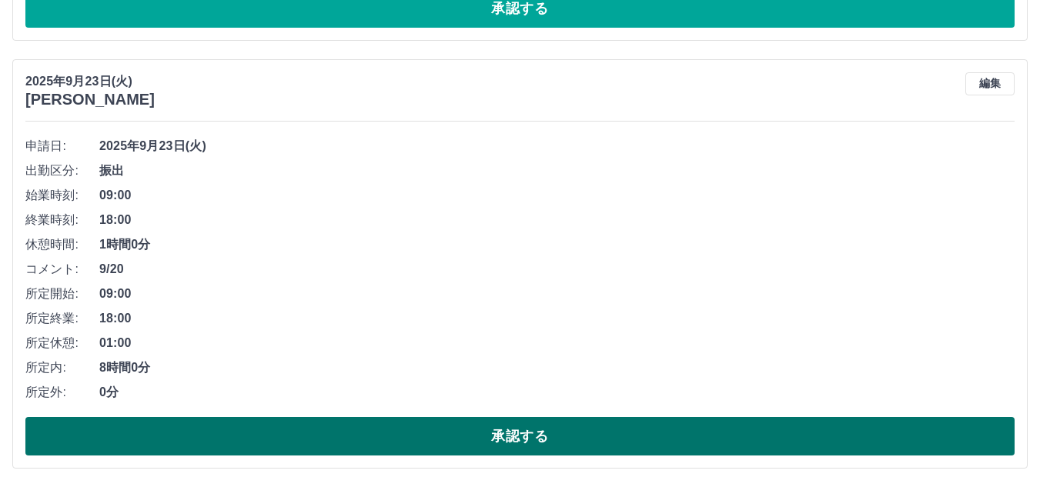
click at [732, 444] on button "承認する" at bounding box center [519, 436] width 989 height 38
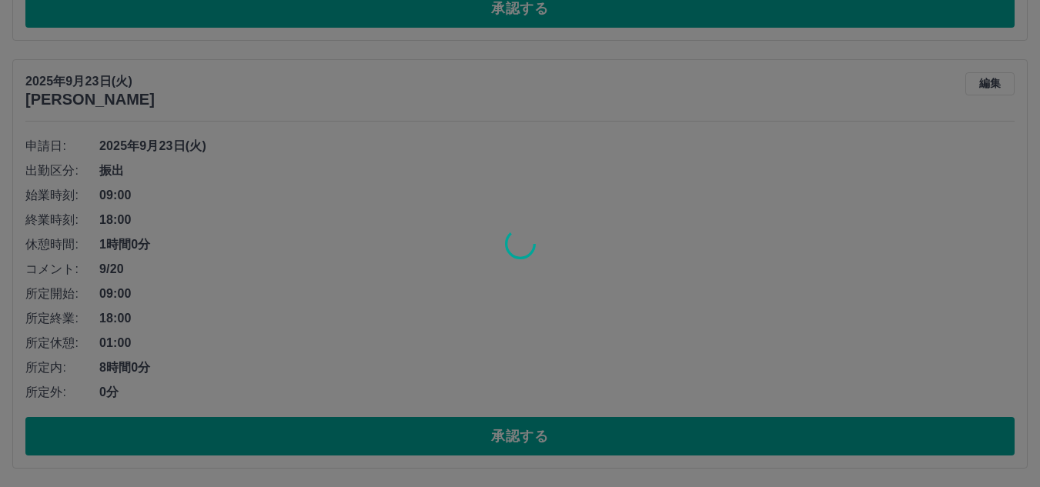
scroll to position [3902, 0]
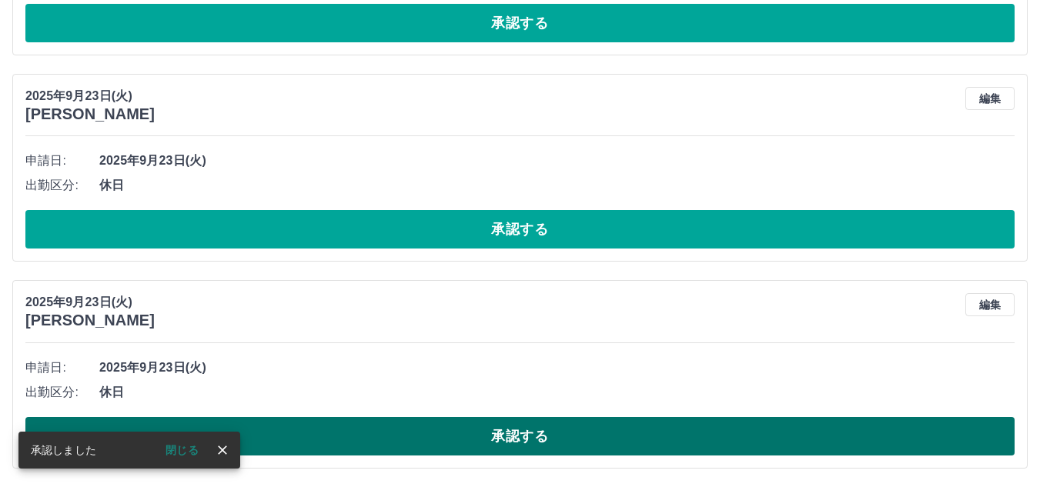
click at [740, 443] on button "承認する" at bounding box center [519, 436] width 989 height 38
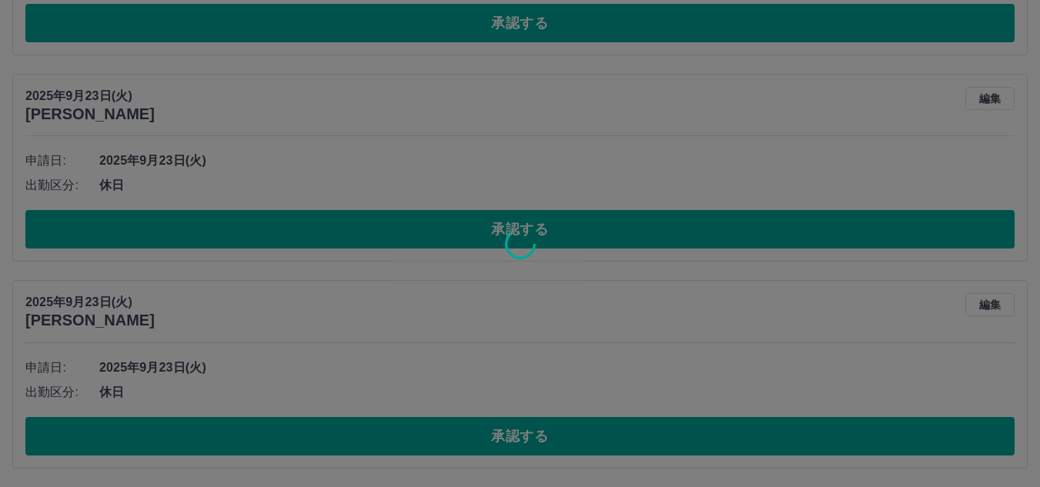
scroll to position [3695, 0]
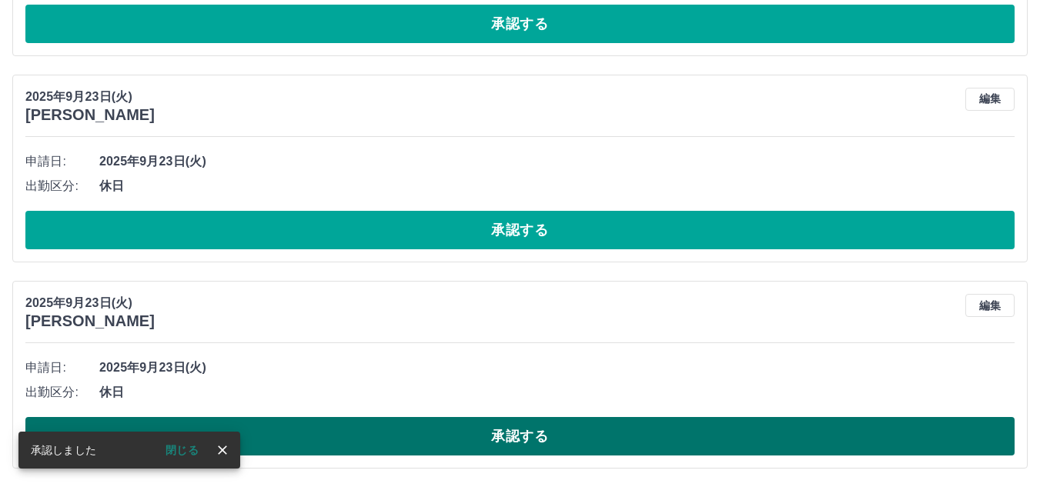
click at [738, 445] on button "承認する" at bounding box center [519, 436] width 989 height 38
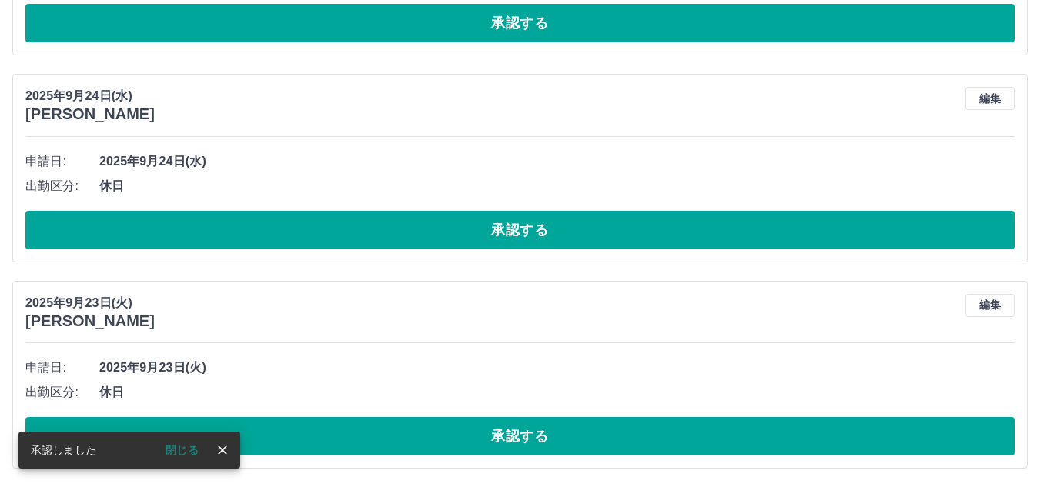
scroll to position [3488, 0]
click at [737, 444] on button "承認する" at bounding box center [519, 436] width 989 height 38
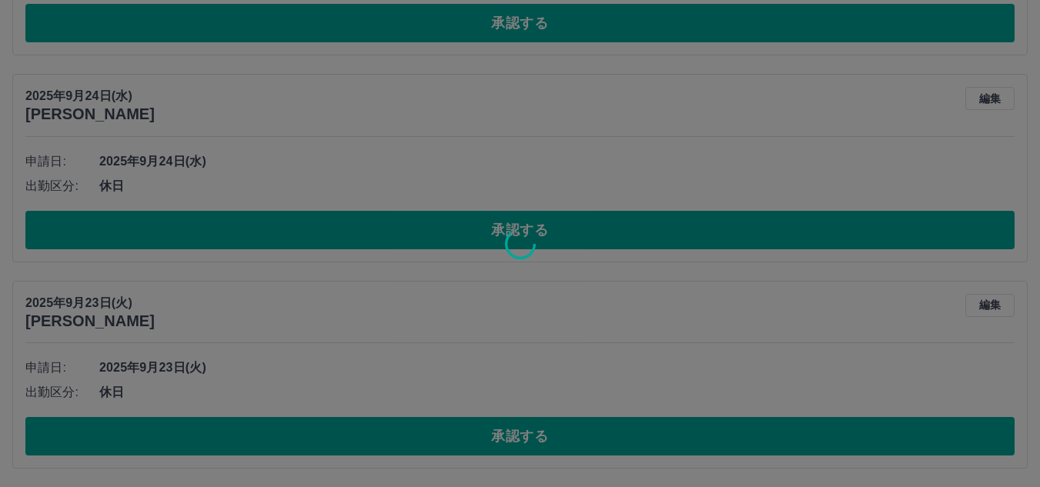
scroll to position [3282, 0]
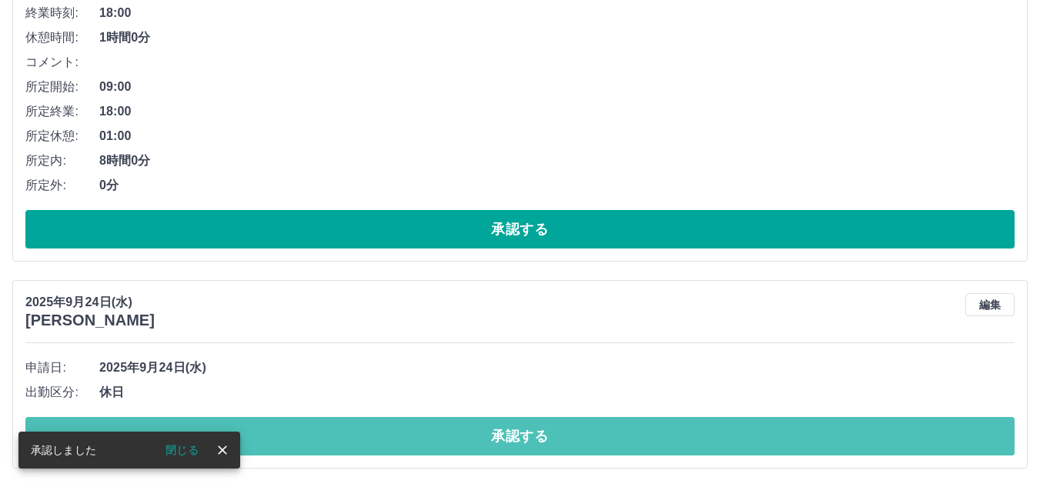
click at [747, 443] on button "承認する" at bounding box center [519, 436] width 989 height 38
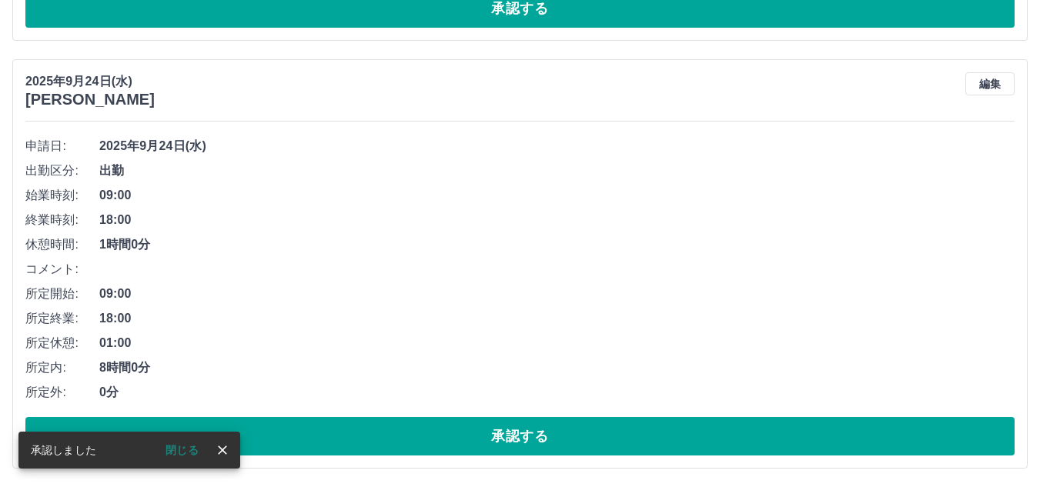
scroll to position [3075, 0]
click at [748, 445] on button "承認する" at bounding box center [519, 436] width 989 height 38
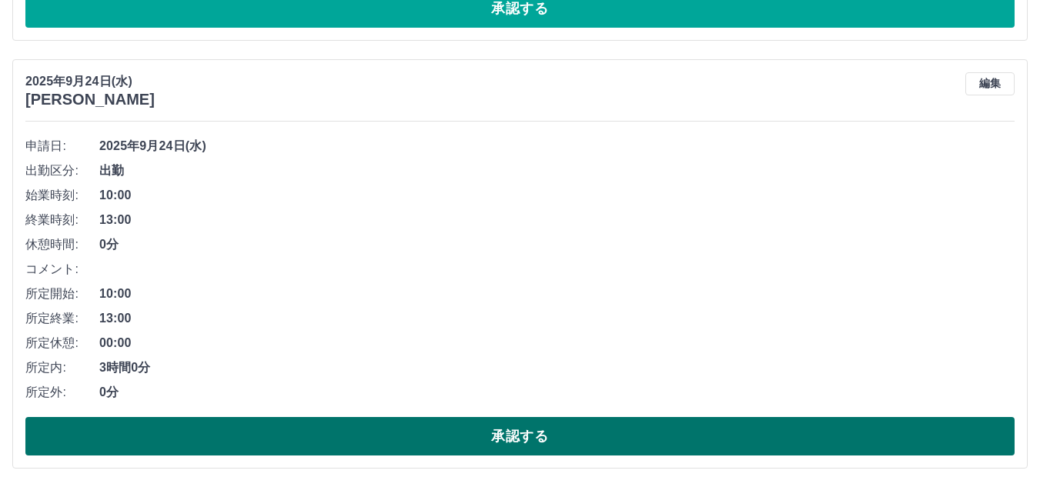
click at [748, 445] on button "承認する" at bounding box center [519, 436] width 989 height 38
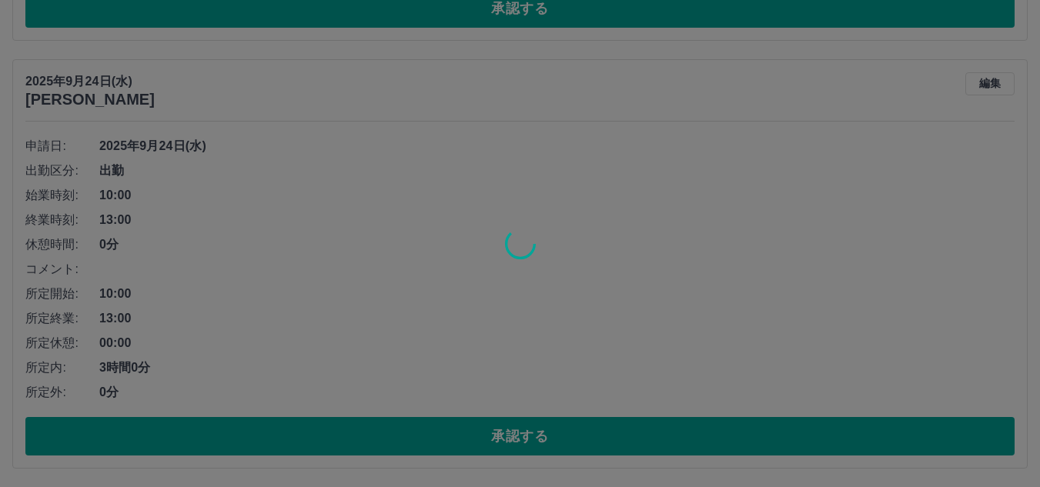
scroll to position [2219, 0]
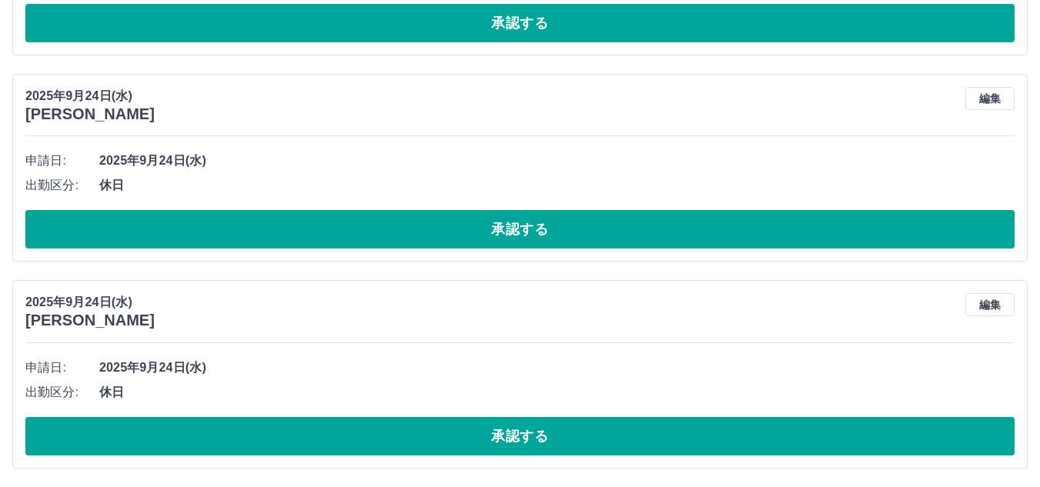
click at [749, 449] on button "承認する" at bounding box center [519, 436] width 989 height 38
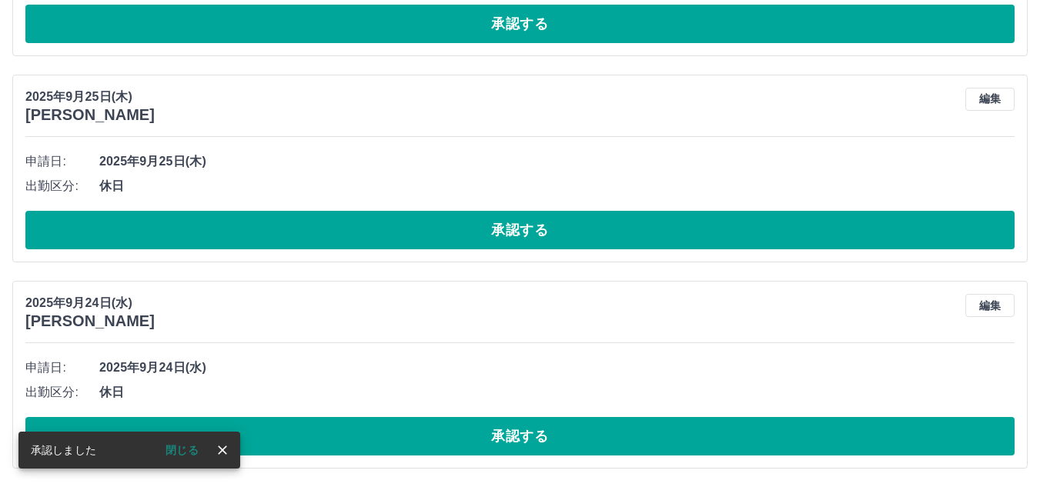
scroll to position [2012, 0]
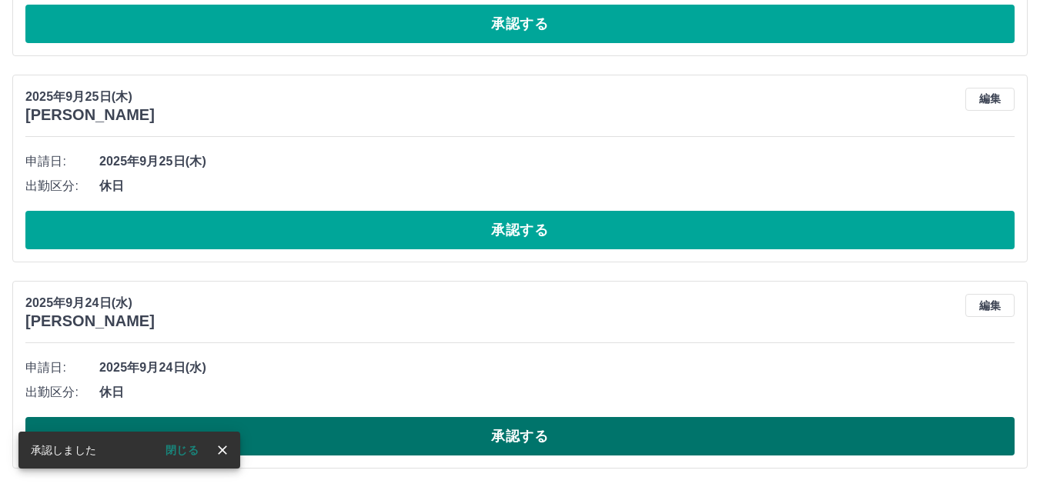
click at [749, 447] on button "承認する" at bounding box center [519, 436] width 989 height 38
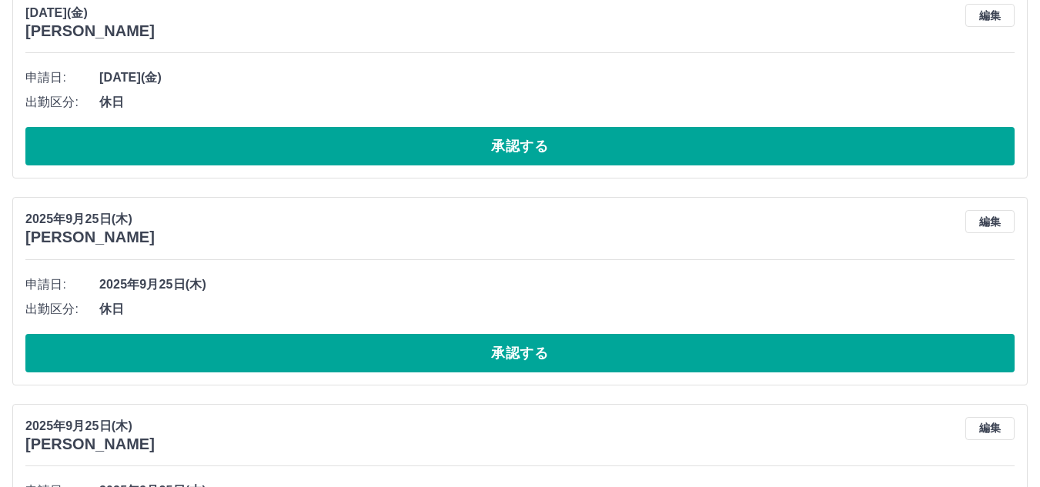
scroll to position [396, 0]
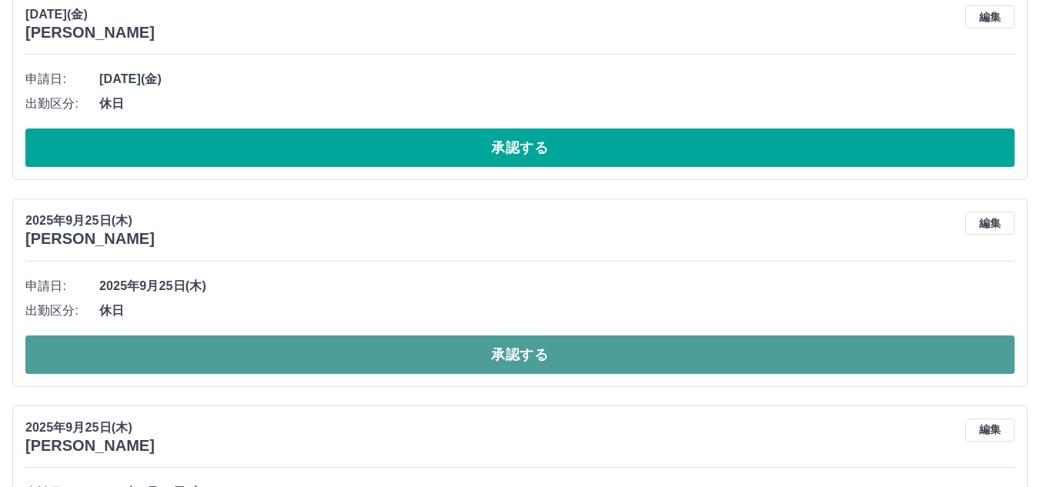
click at [728, 359] on button "承認する" at bounding box center [519, 355] width 989 height 38
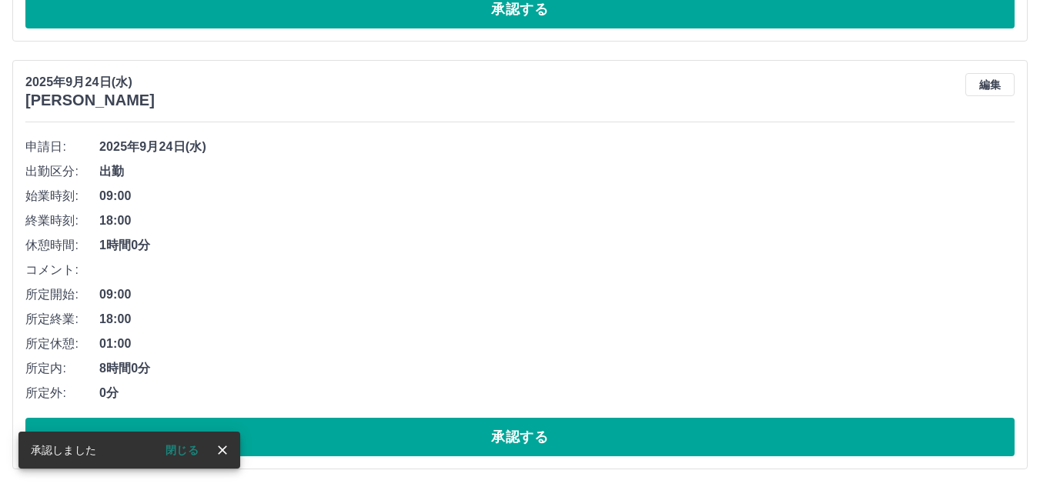
scroll to position [2455, 0]
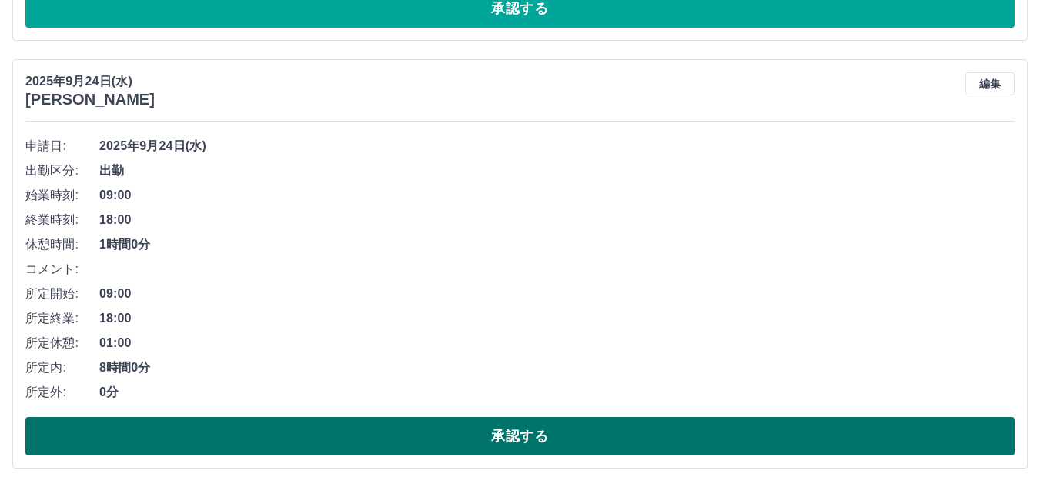
click at [715, 436] on button "承認する" at bounding box center [519, 436] width 989 height 38
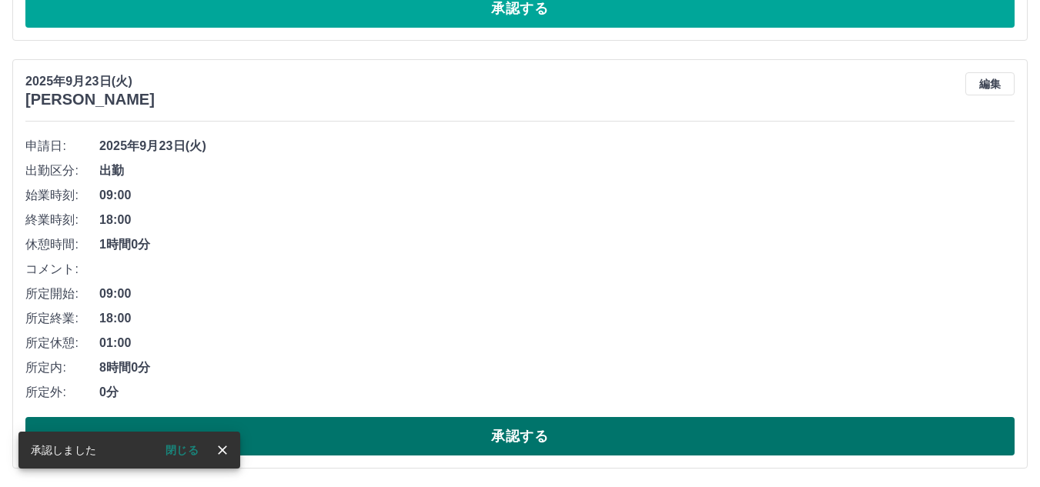
click at [702, 436] on button "承認する" at bounding box center [519, 436] width 989 height 38
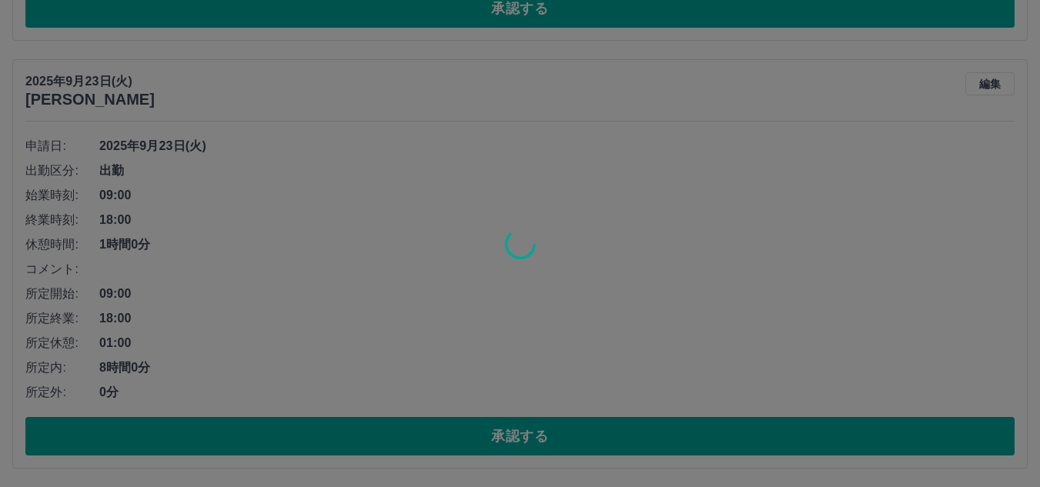
scroll to position [2234, 0]
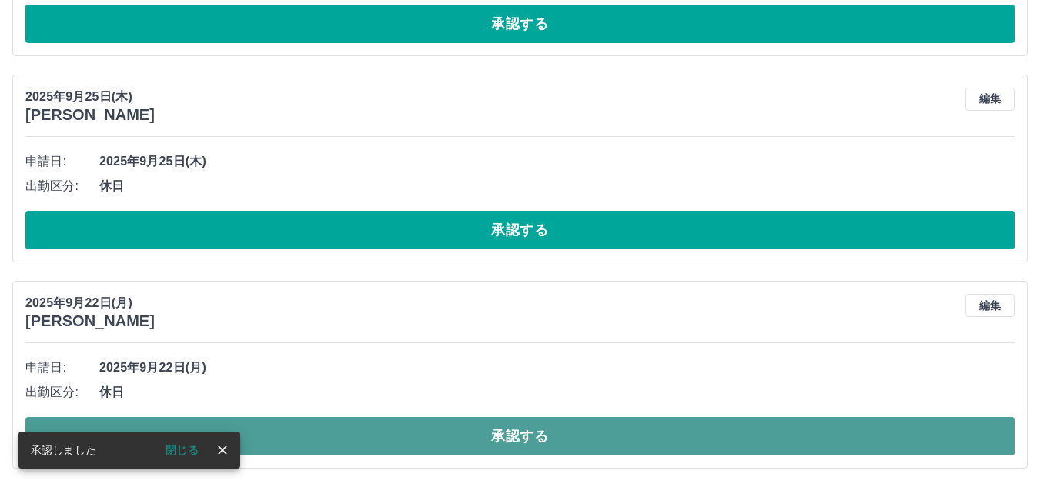
click at [523, 433] on button "承認する" at bounding box center [519, 436] width 989 height 38
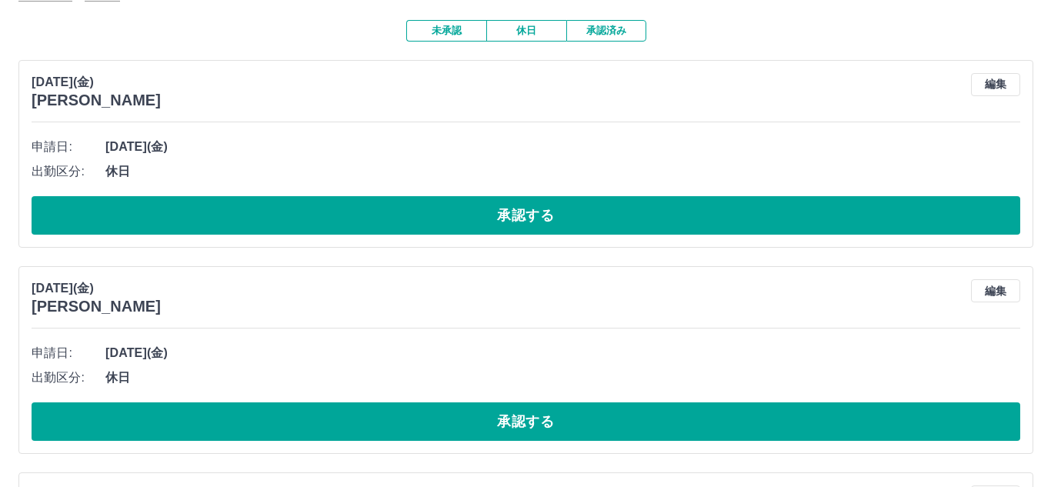
scroll to position [0, 0]
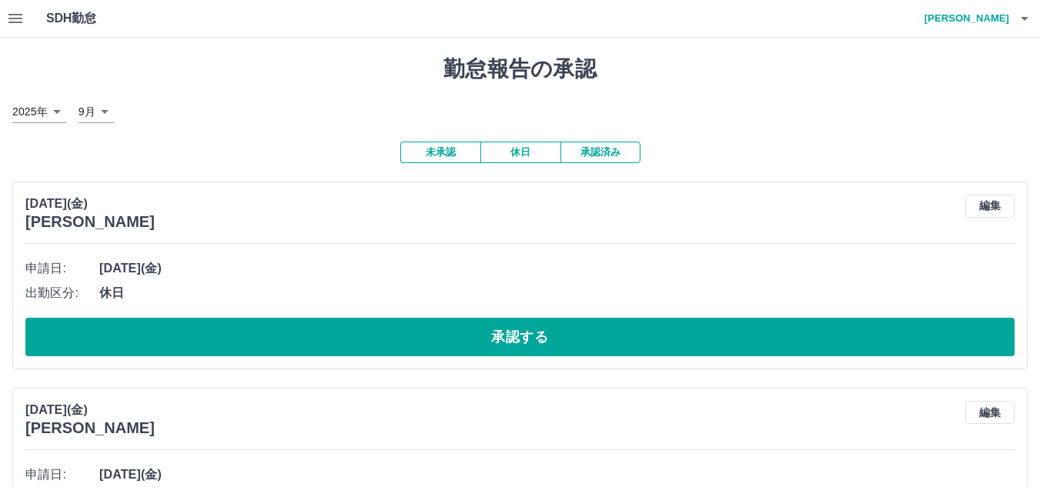
click at [1005, 16] on h4 "[PERSON_NAME]" at bounding box center [963, 18] width 92 height 37
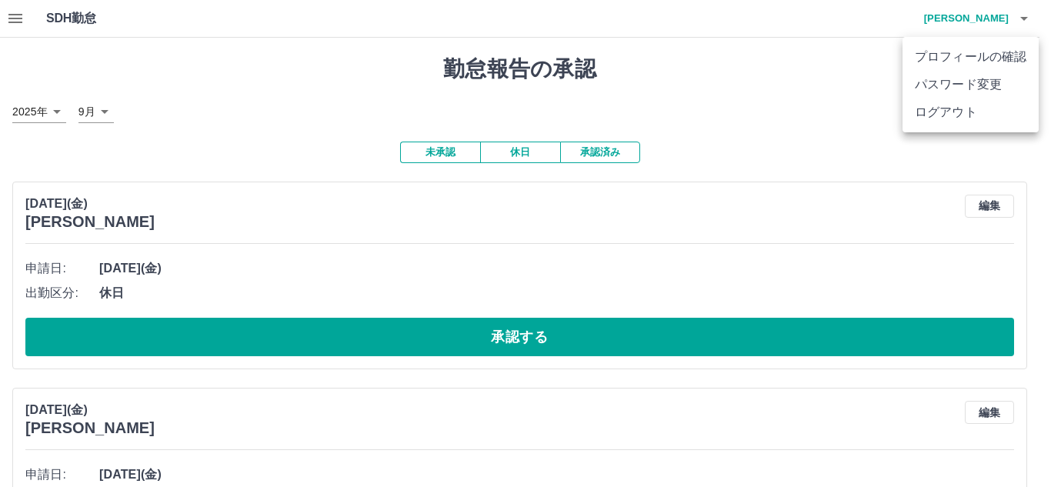
click at [968, 107] on li "ログアウト" at bounding box center [971, 113] width 136 height 28
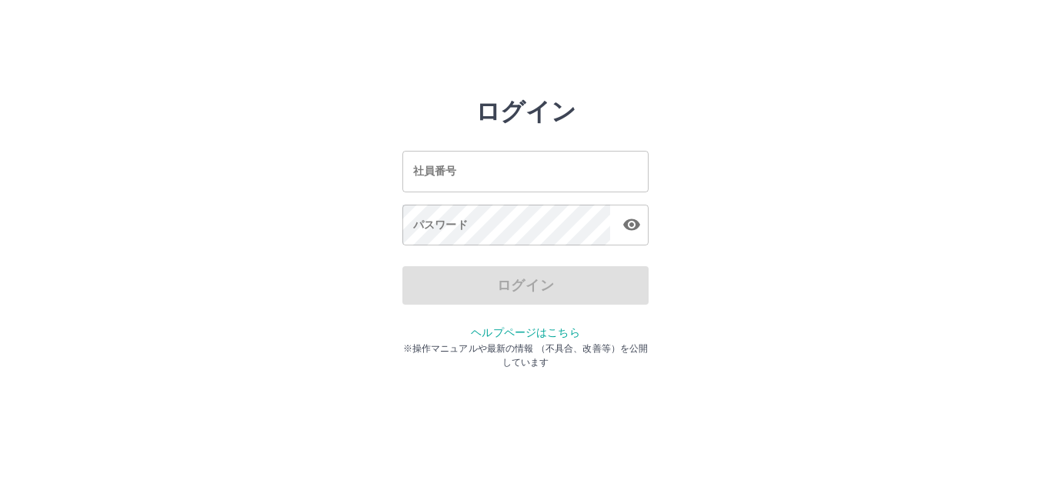
click at [531, 155] on input "社員番号" at bounding box center [526, 171] width 246 height 41
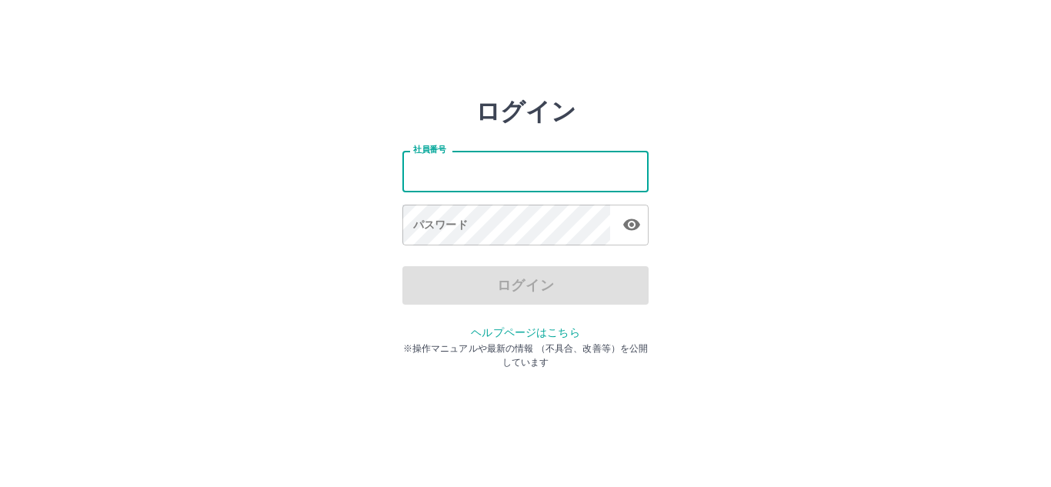
type input "*******"
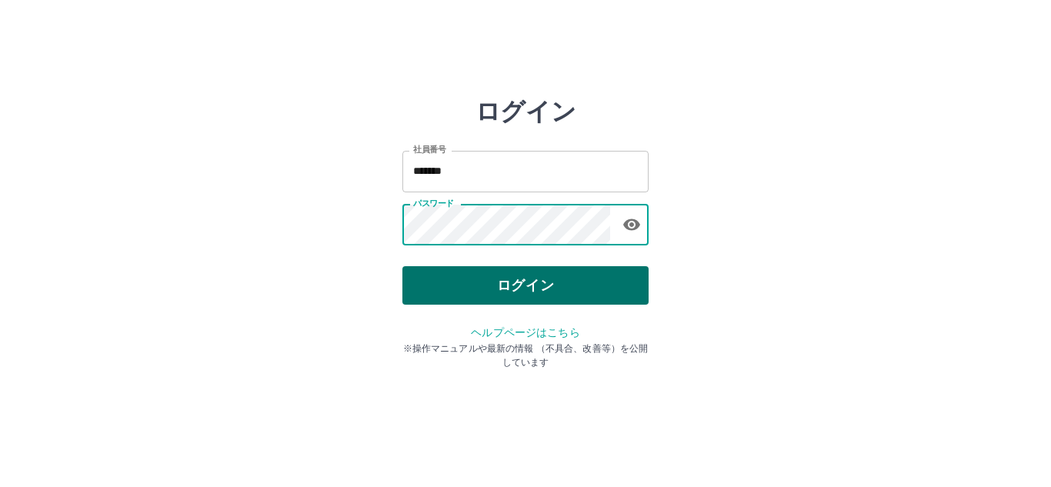
click at [503, 283] on button "ログイン" at bounding box center [526, 285] width 246 height 38
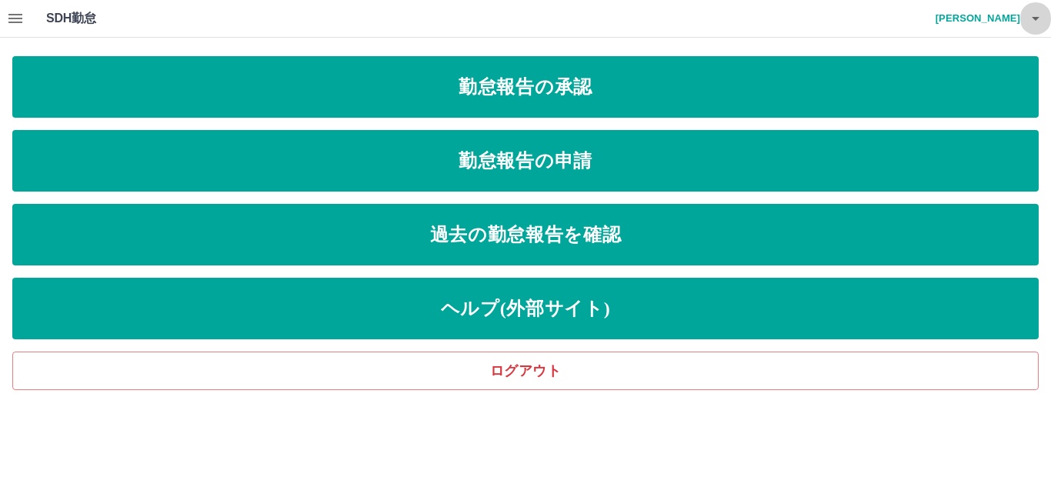
click at [1024, 20] on button "button" at bounding box center [1036, 18] width 31 height 37
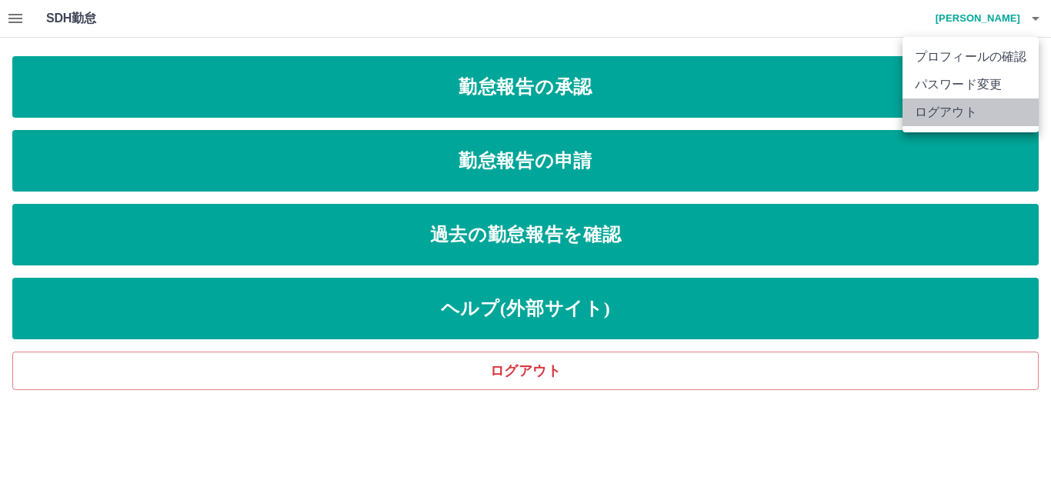
click at [948, 119] on li "ログアウト" at bounding box center [971, 113] width 136 height 28
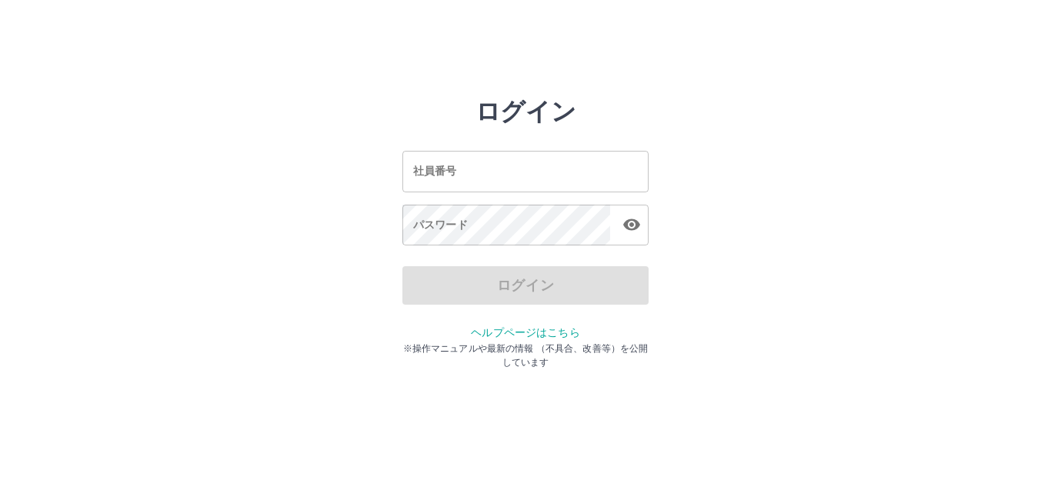
click at [560, 184] on input "社員番号" at bounding box center [526, 171] width 246 height 41
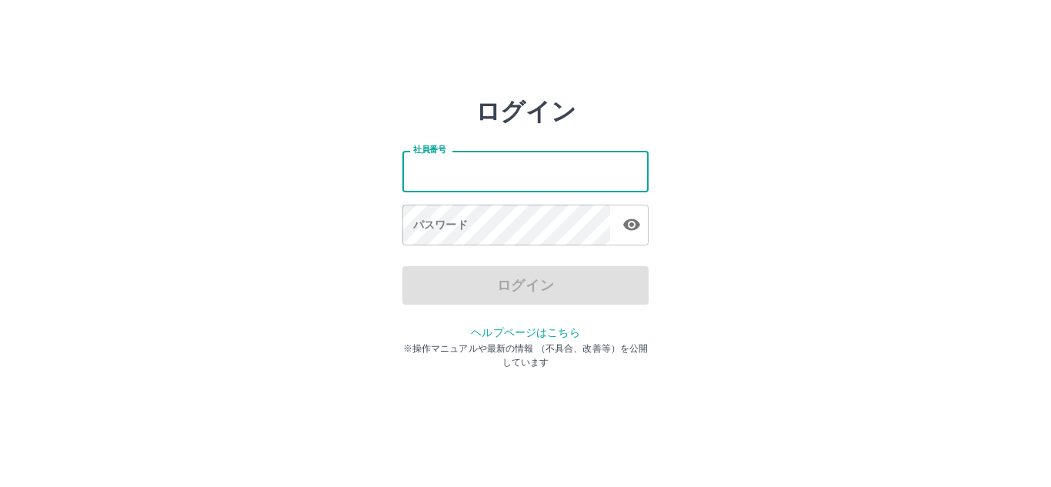
type input "*******"
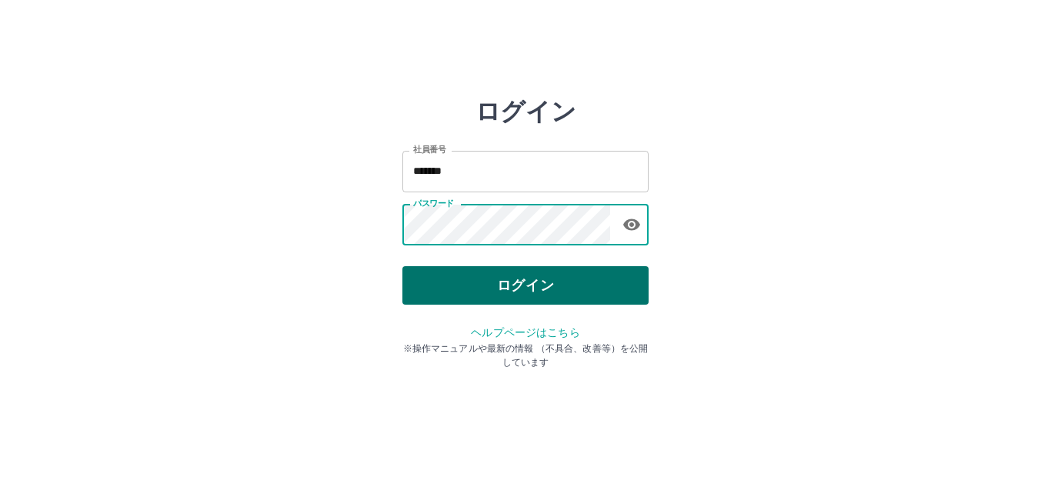
click at [530, 299] on button "ログイン" at bounding box center [526, 285] width 246 height 38
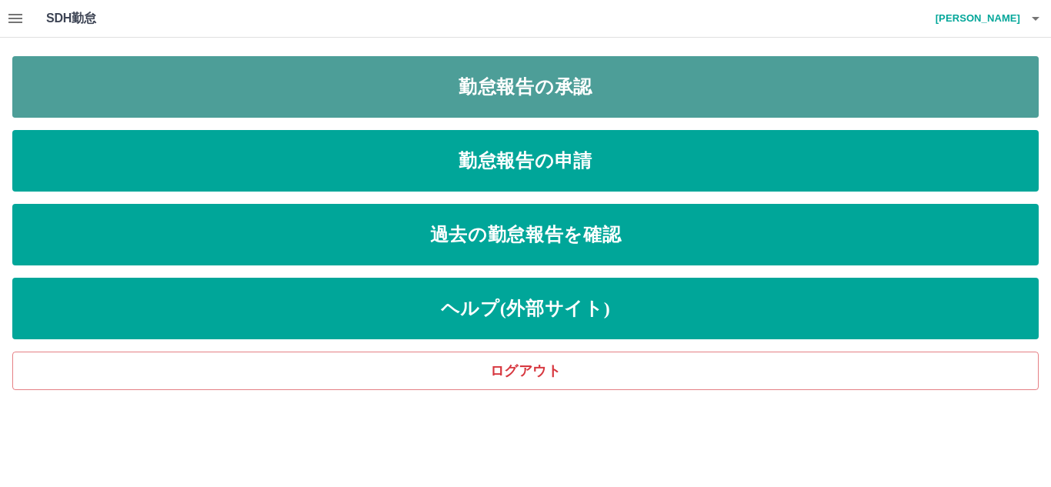
click at [551, 86] on link "勤怠報告の承認" at bounding box center [525, 87] width 1027 height 62
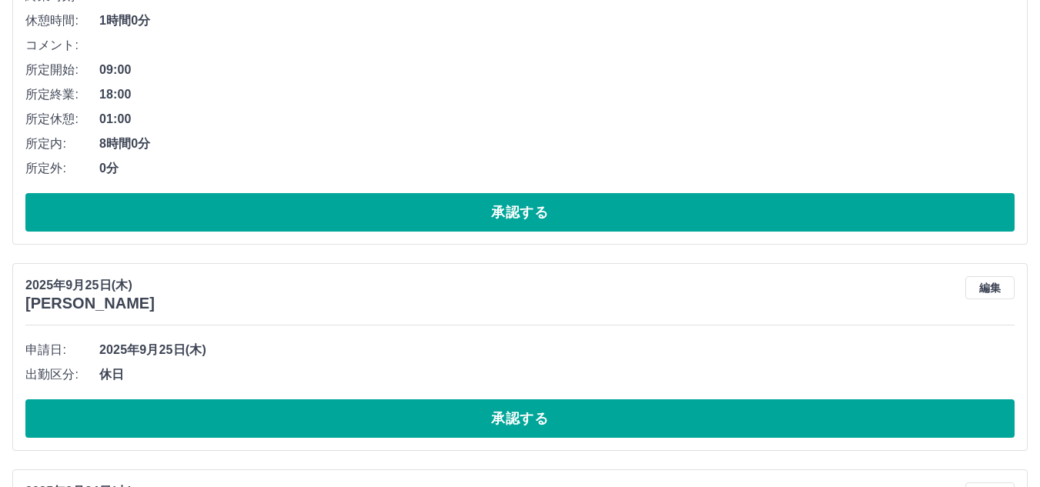
scroll to position [2884, 0]
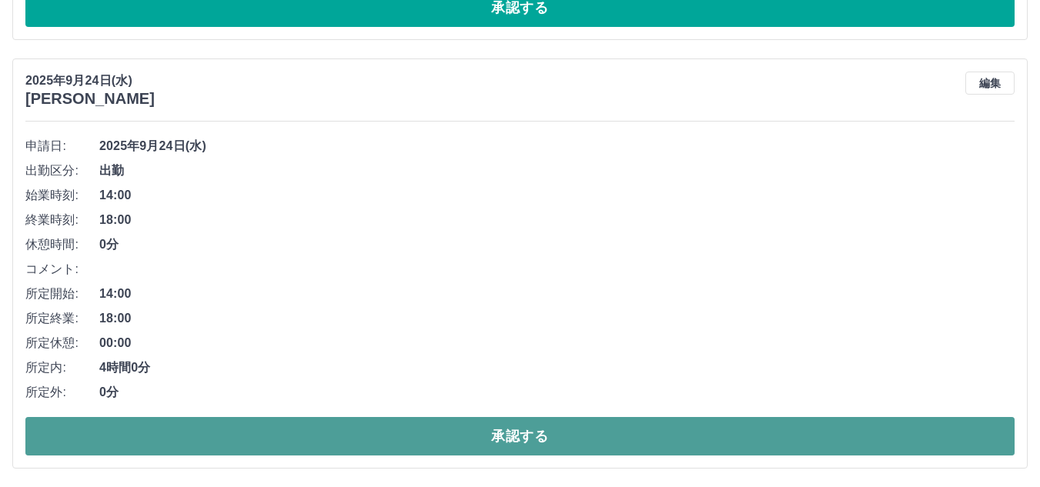
click at [739, 434] on button "承認する" at bounding box center [519, 436] width 989 height 38
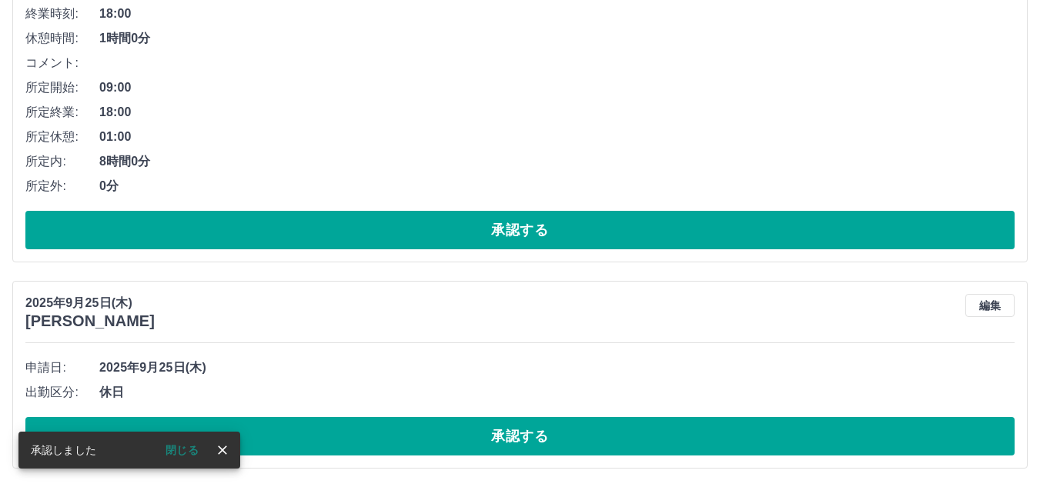
scroll to position [2455, 0]
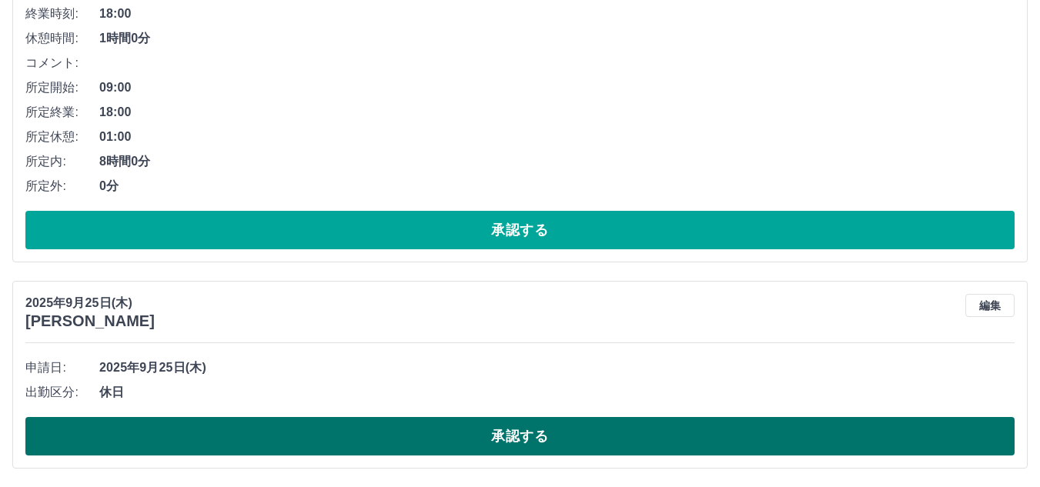
click at [654, 441] on button "承認する" at bounding box center [519, 436] width 989 height 38
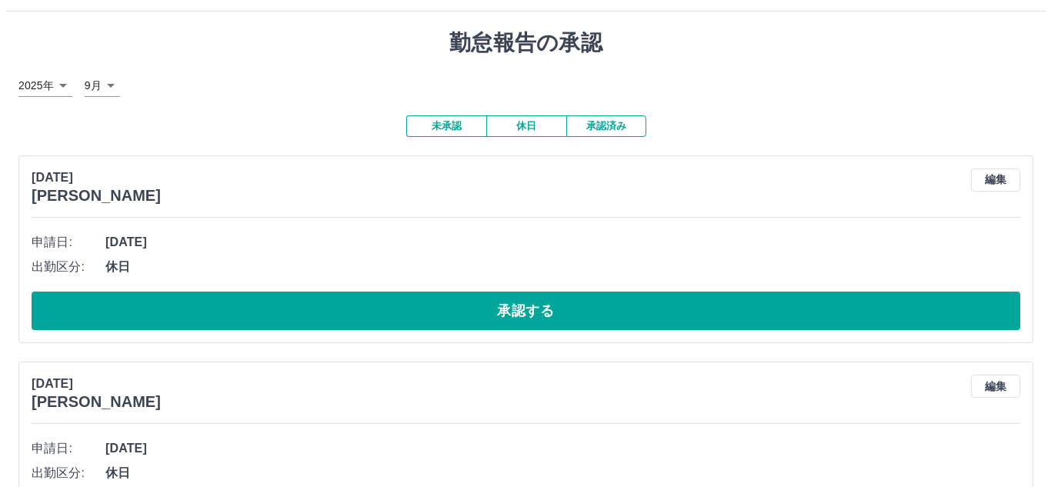
scroll to position [0, 0]
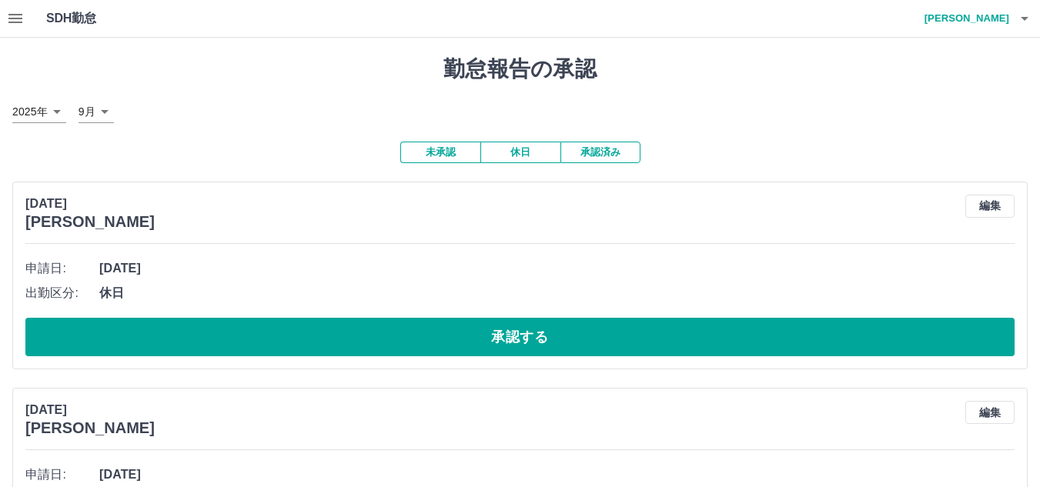
click at [999, 18] on h4 "[PERSON_NAME]" at bounding box center [963, 18] width 92 height 37
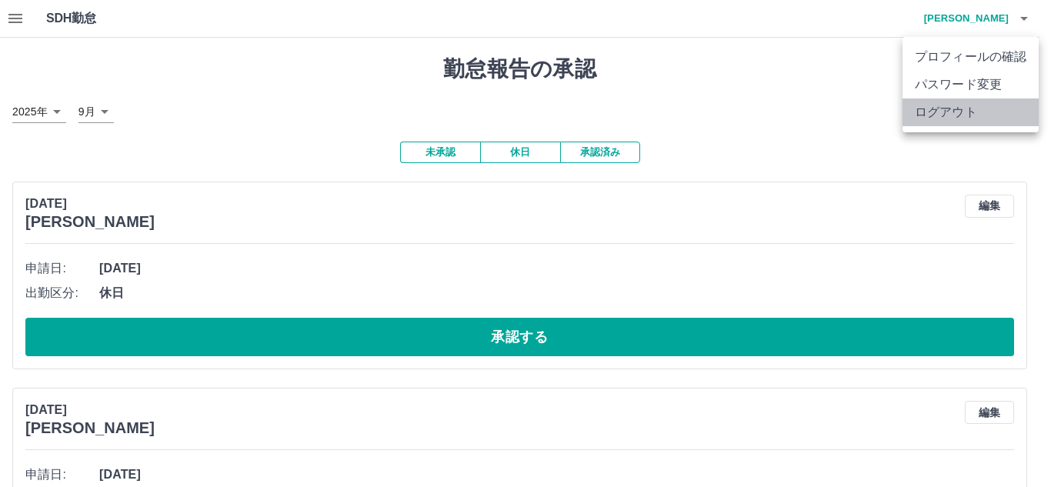
click at [984, 119] on li "ログアウト" at bounding box center [971, 113] width 136 height 28
